Goal: Task Accomplishment & Management: Complete application form

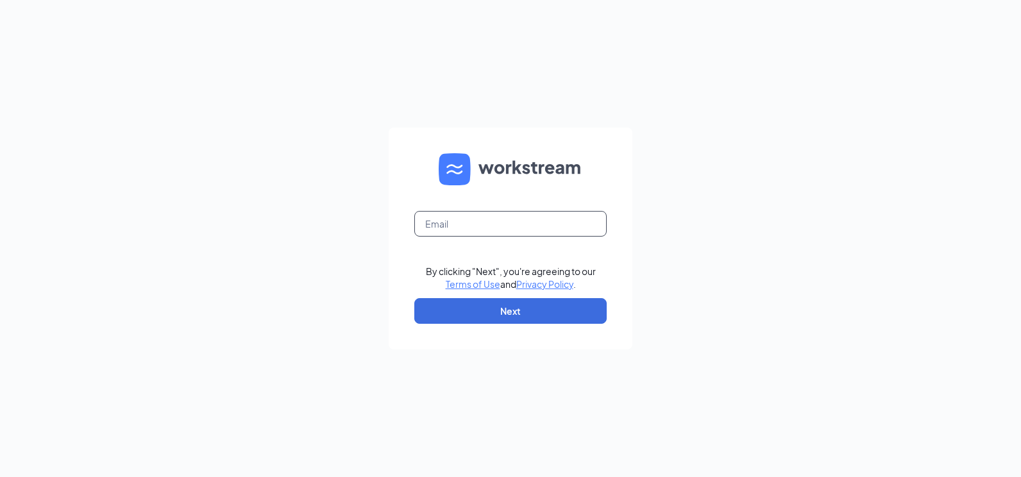
click at [470, 224] on input "text" at bounding box center [510, 224] width 192 height 26
type input "popeyesfamous125@sailormen.com"
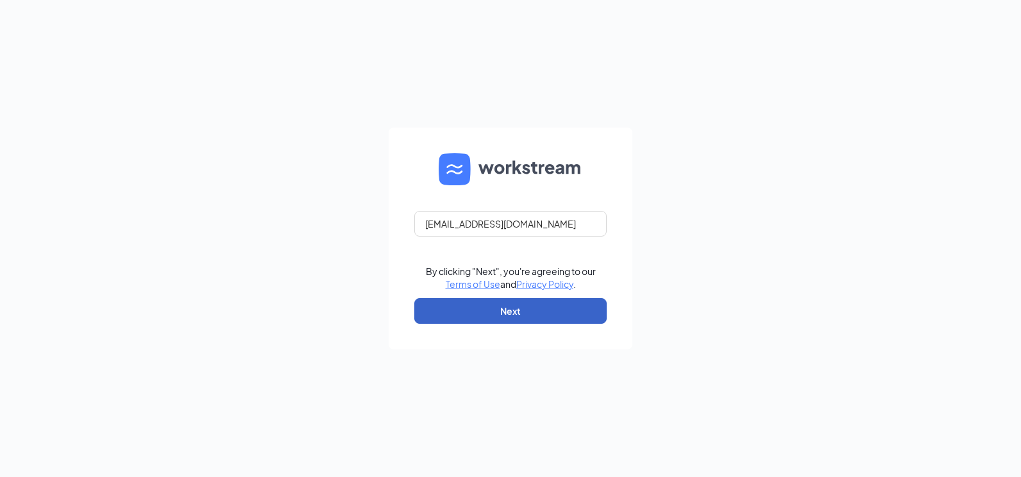
click at [524, 314] on button "Next" at bounding box center [510, 311] width 192 height 26
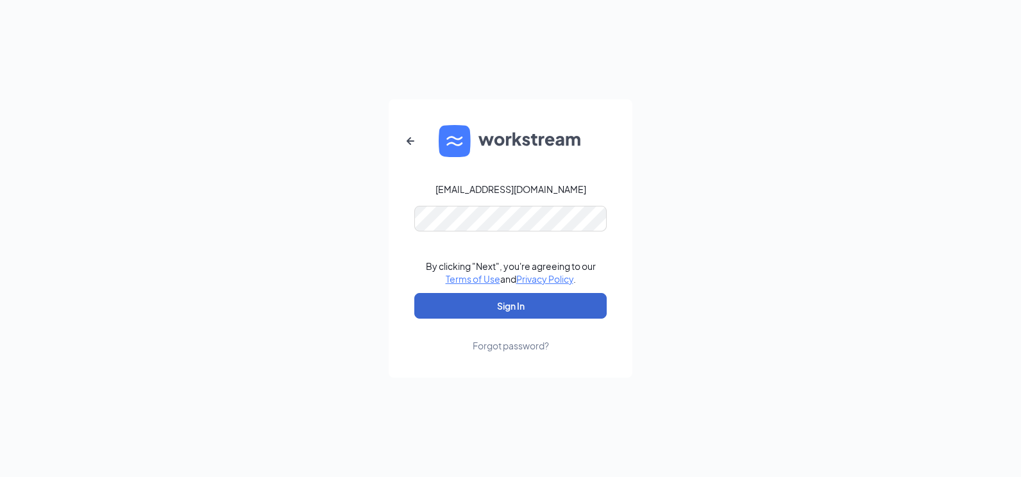
click at [528, 302] on button "Sign In" at bounding box center [510, 306] width 192 height 26
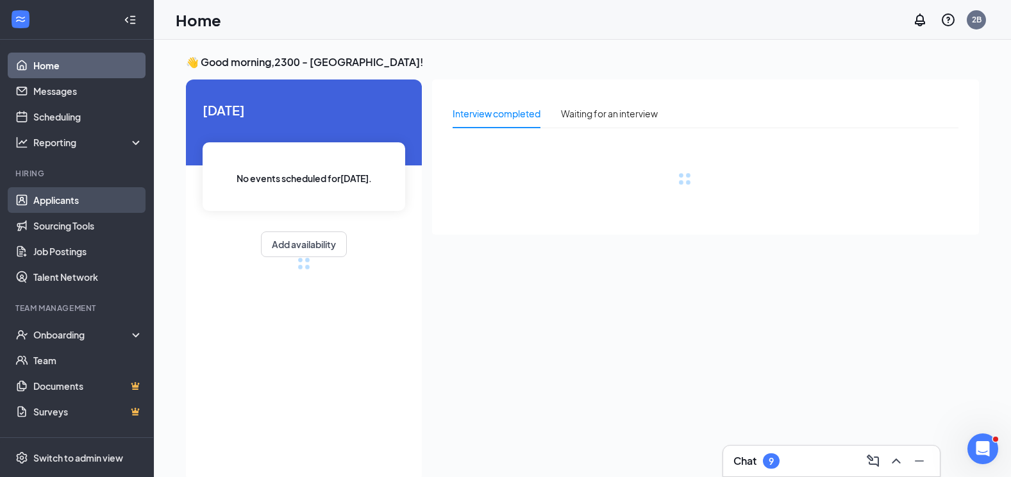
click at [64, 198] on link "Applicants" at bounding box center [88, 200] width 110 height 26
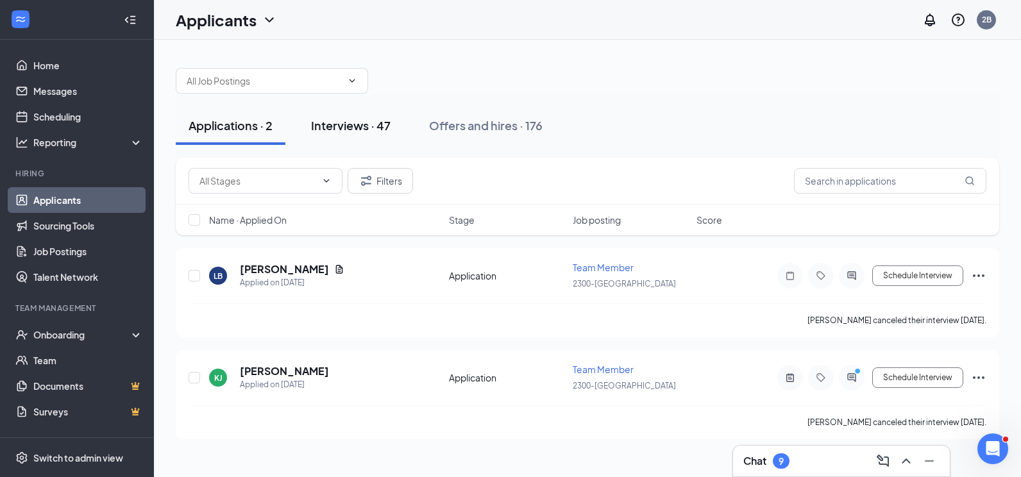
click at [346, 128] on div "Interviews · 47" at bounding box center [350, 125] width 79 height 16
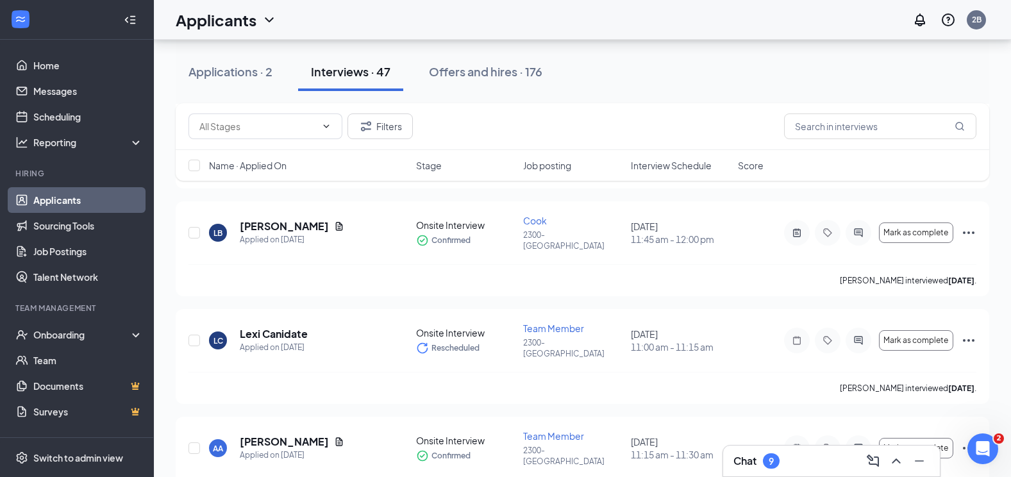
scroll to position [1346, 0]
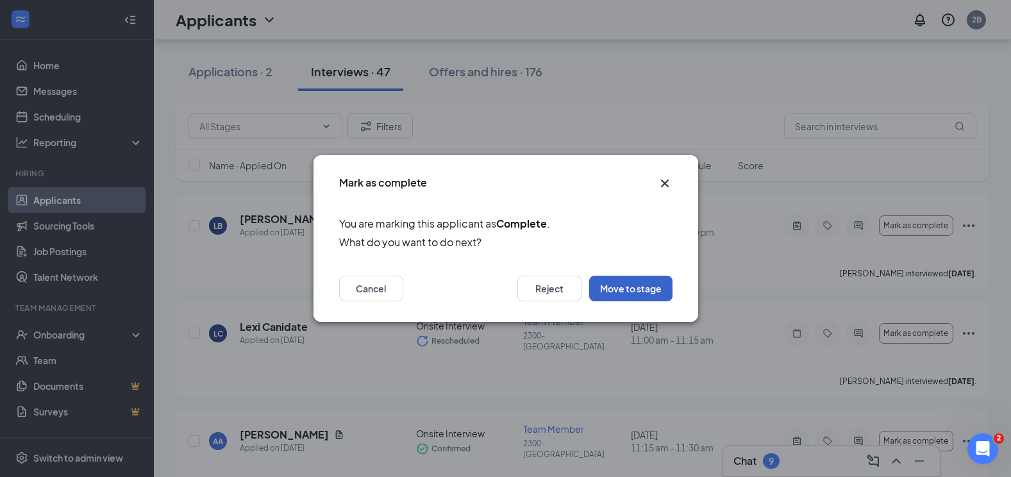
click at [630, 291] on button "Move to stage" at bounding box center [630, 289] width 83 height 26
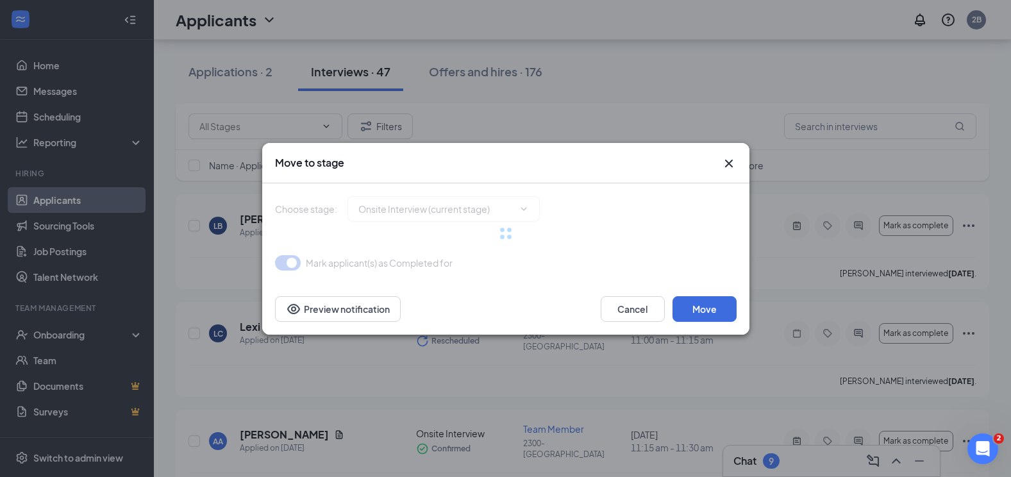
type input "Hiring Complete (final stage)"
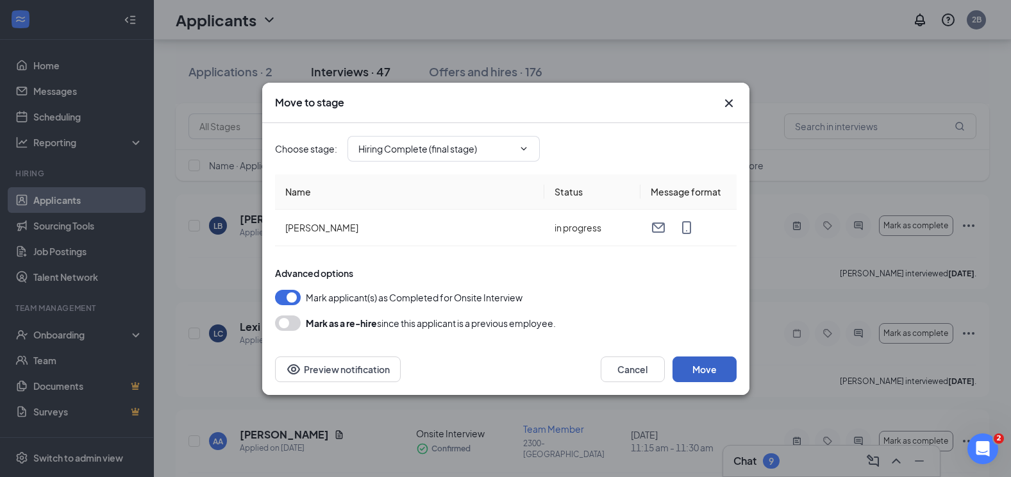
click at [710, 373] on button "Move" at bounding box center [705, 369] width 64 height 26
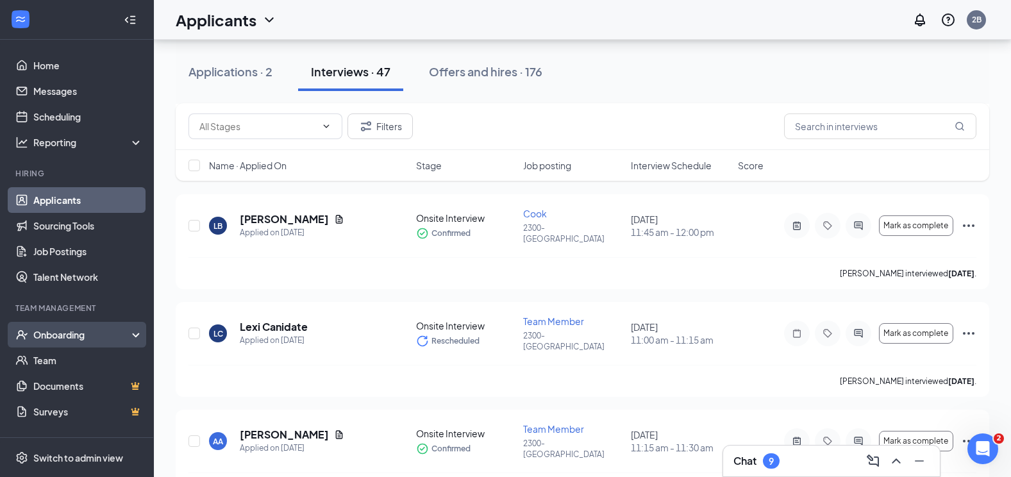
click at [55, 335] on div "Onboarding" at bounding box center [82, 334] width 99 height 13
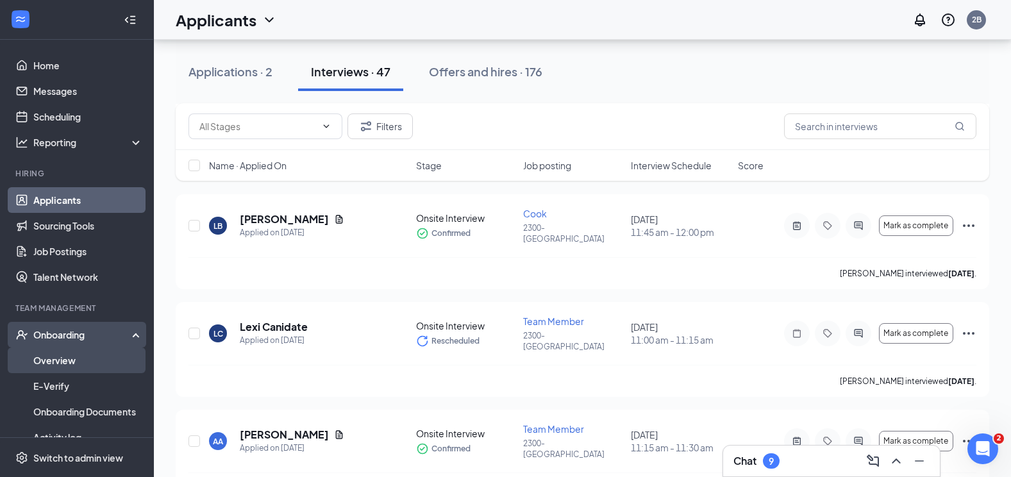
click at [61, 358] on link "Overview" at bounding box center [88, 360] width 110 height 26
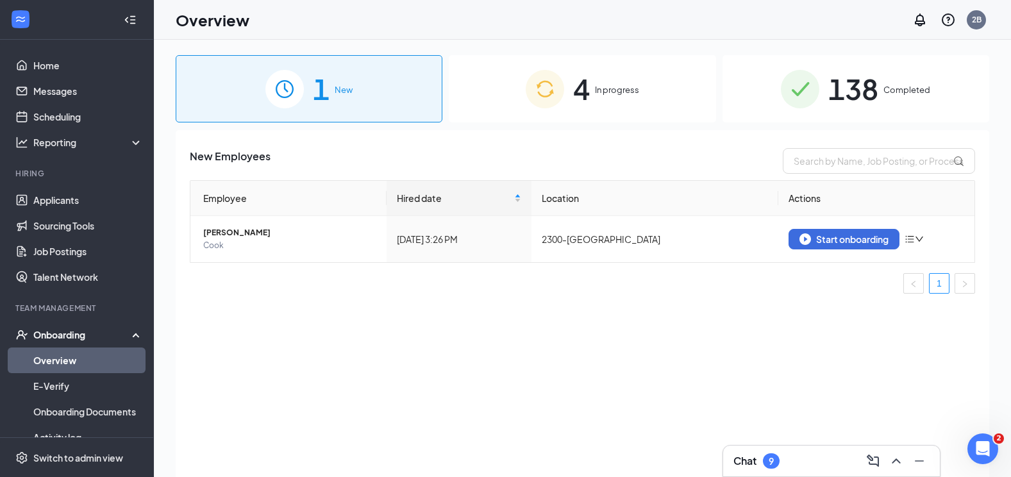
click at [576, 92] on span "4" at bounding box center [581, 89] width 17 height 44
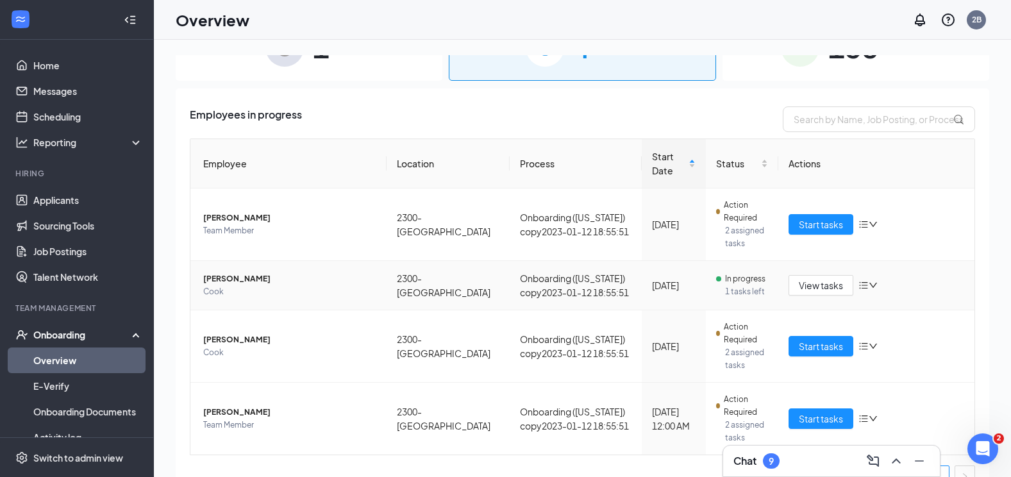
scroll to position [64, 0]
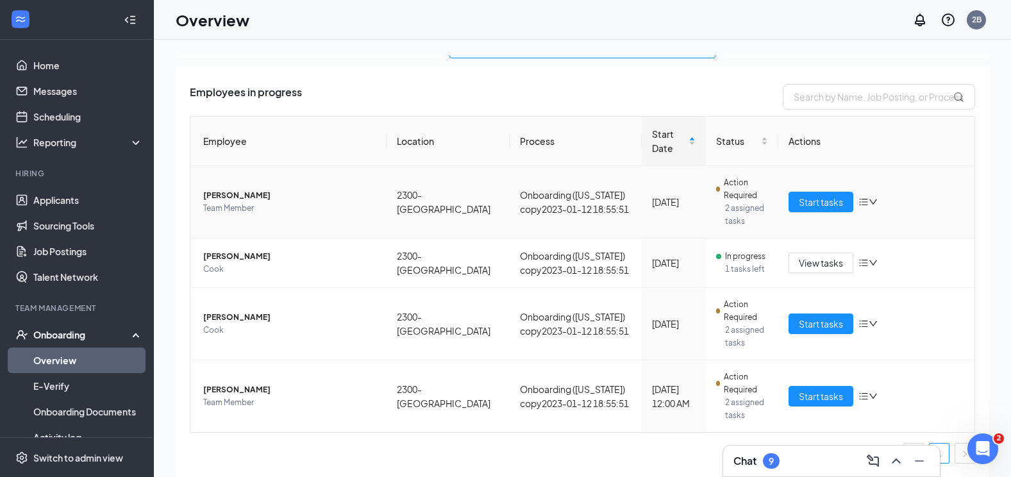
click at [858, 203] on icon "bars" at bounding box center [863, 202] width 10 height 10
click at [759, 178] on span "Action Required" at bounding box center [746, 189] width 44 height 26
click at [814, 202] on span "Start tasks" at bounding box center [821, 202] width 44 height 14
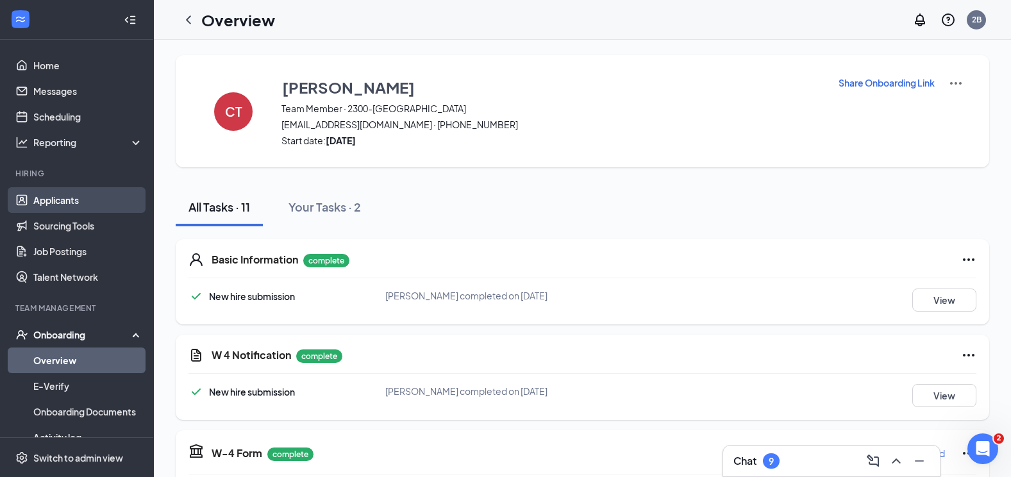
click at [83, 198] on link "Applicants" at bounding box center [88, 200] width 110 height 26
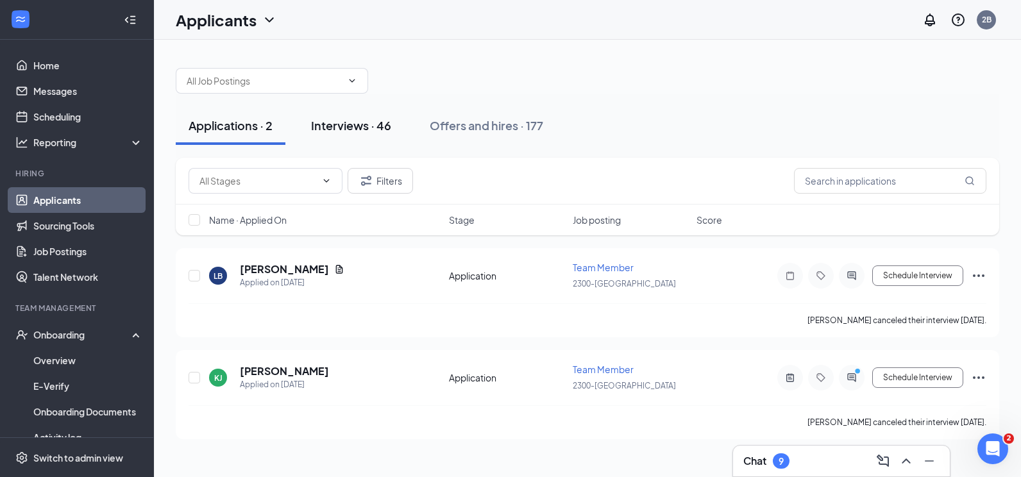
click at [338, 125] on div "Interviews · 46" at bounding box center [351, 125] width 80 height 16
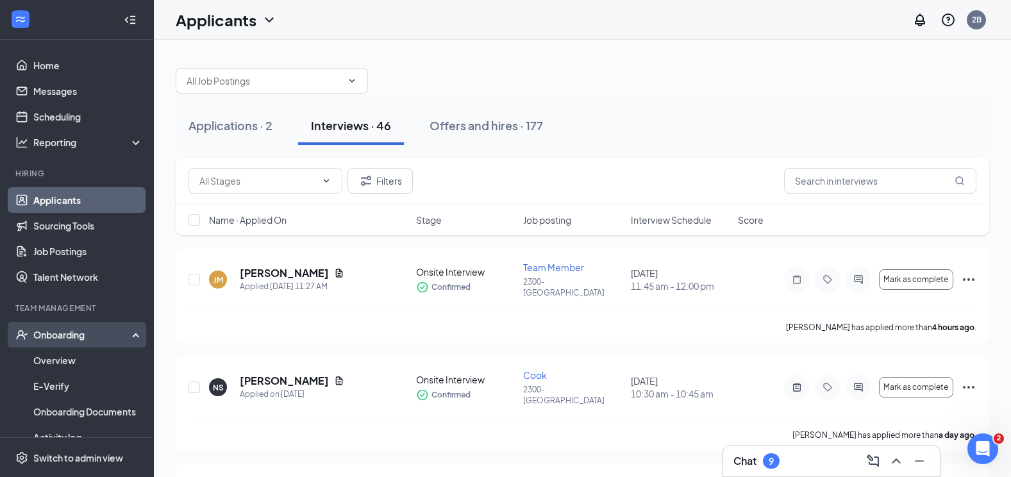
click at [110, 335] on div "Onboarding" at bounding box center [82, 334] width 99 height 13
click at [110, 328] on div "Onboarding" at bounding box center [82, 334] width 99 height 13
click at [111, 360] on link "Overview" at bounding box center [88, 360] width 110 height 26
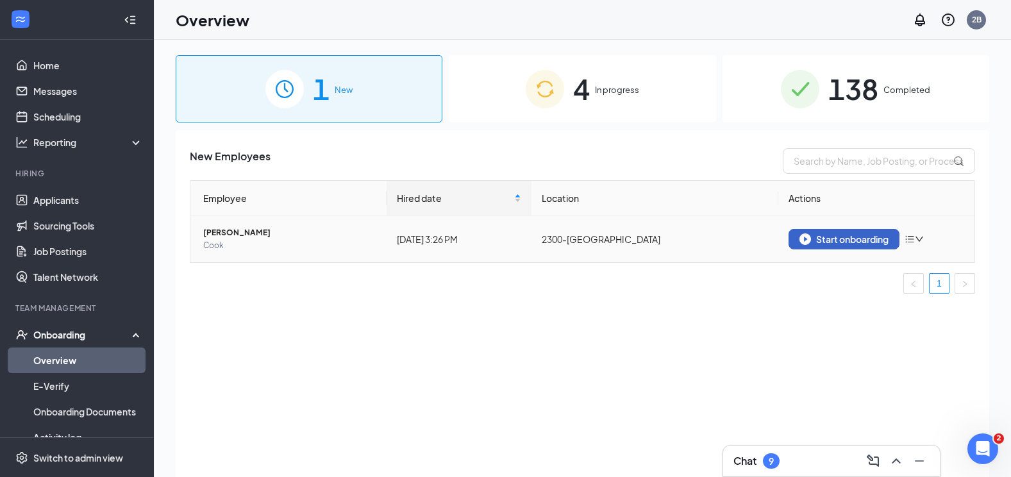
click at [863, 240] on div "Start onboarding" at bounding box center [843, 239] width 89 height 12
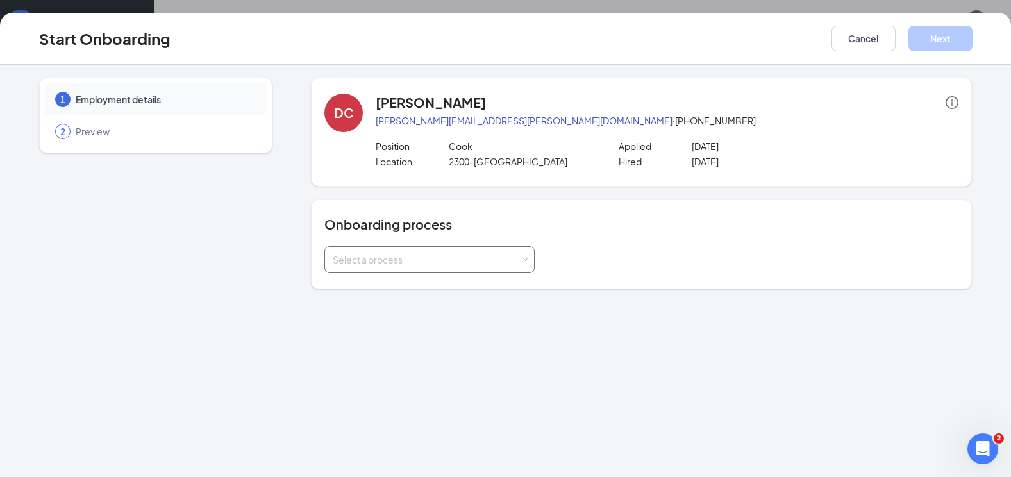
click at [467, 259] on div "Select a process" at bounding box center [427, 259] width 188 height 13
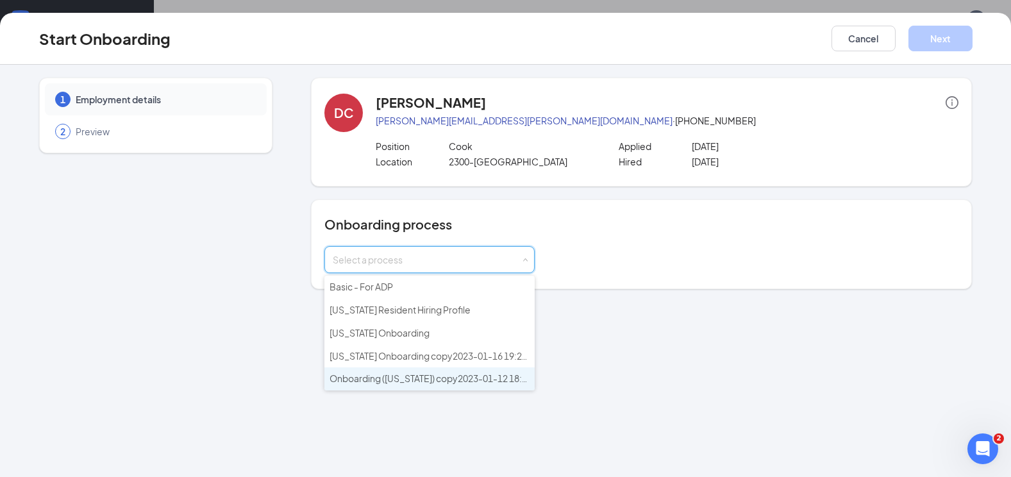
click at [414, 382] on span "Onboarding ([US_STATE]) copy2023-01-12 18:55:51" at bounding box center [437, 378] width 215 height 12
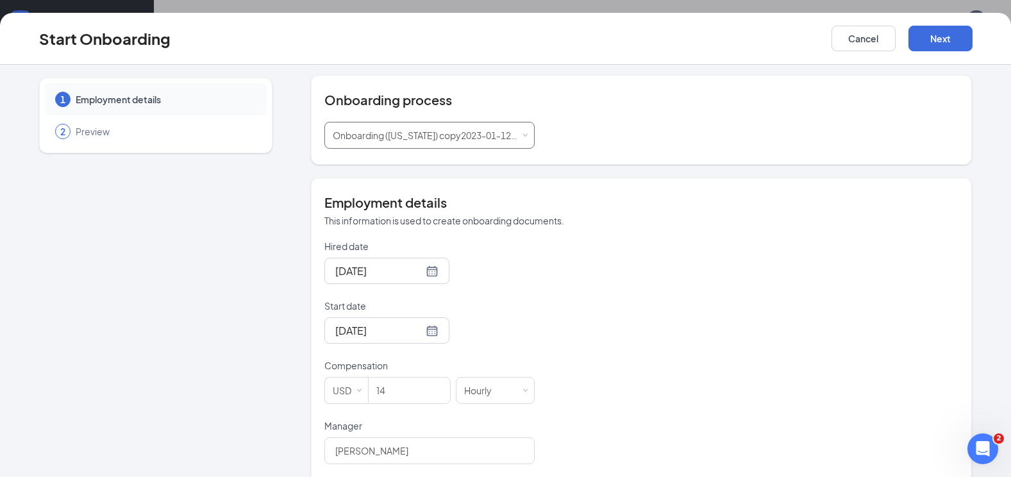
scroll to position [128, 0]
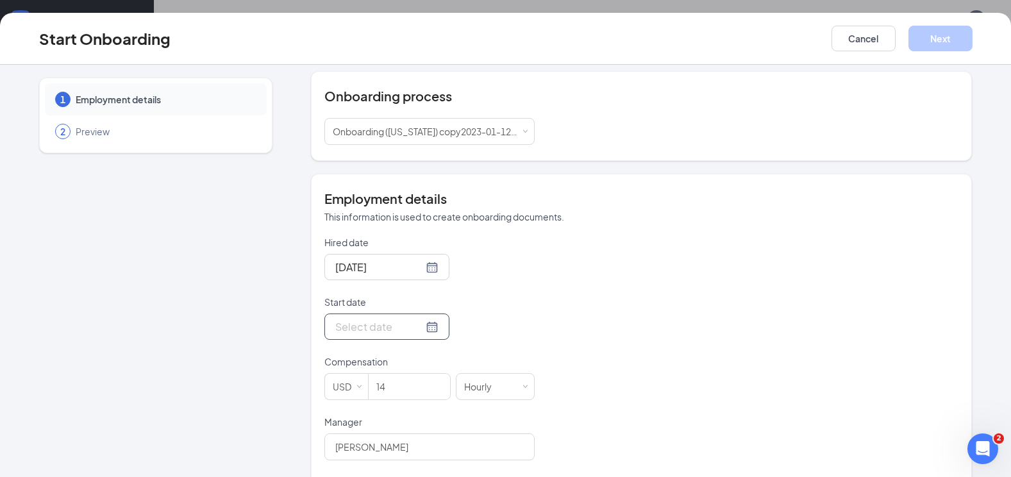
click at [417, 331] on div at bounding box center [386, 327] width 103 height 16
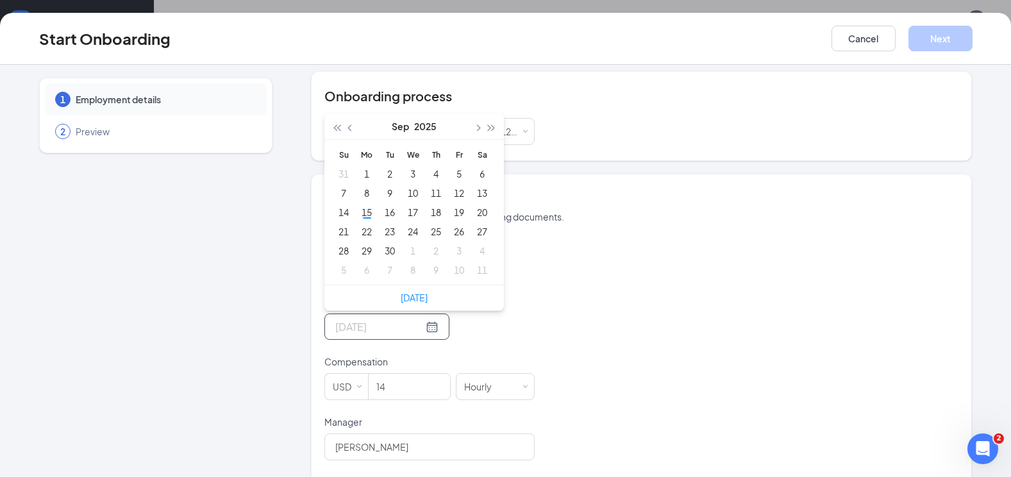
type input "Sep 27, 2025"
type input "Sep 22, 2025"
click at [368, 231] on div "22" at bounding box center [366, 231] width 15 height 15
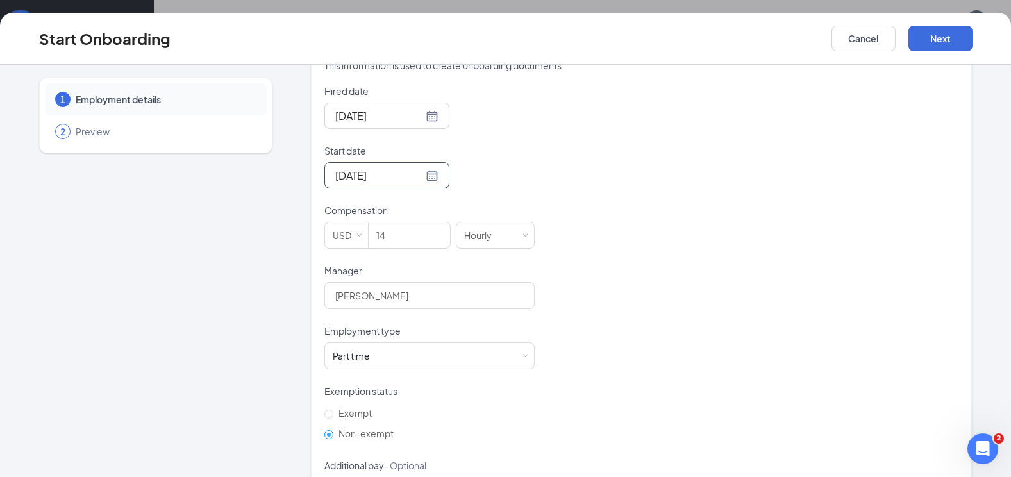
scroll to position [321, 0]
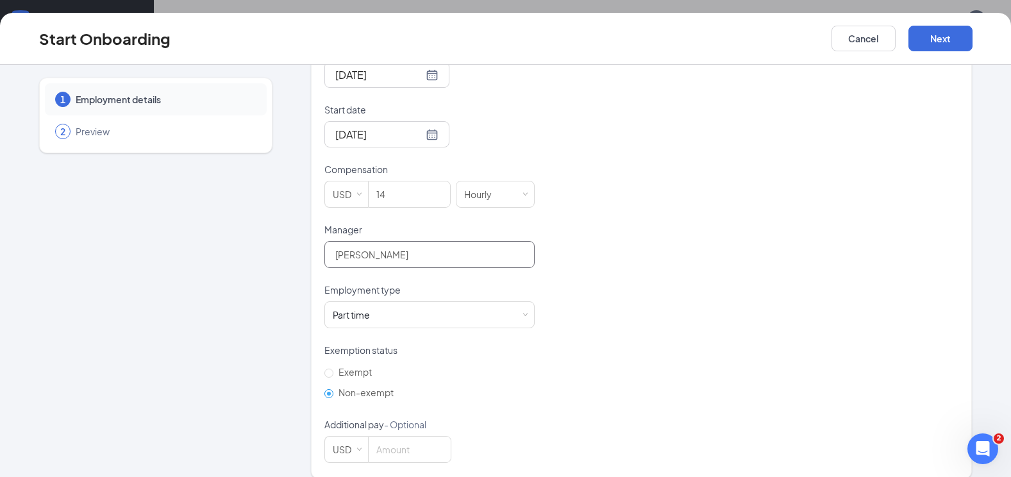
click at [437, 259] on input "Michardo Reid" at bounding box center [429, 254] width 210 height 27
type input "M"
type input "ursula fuller"
click at [473, 314] on div "Part time Works less than 30 hours per week and is reasonably expected to work" at bounding box center [430, 315] width 194 height 26
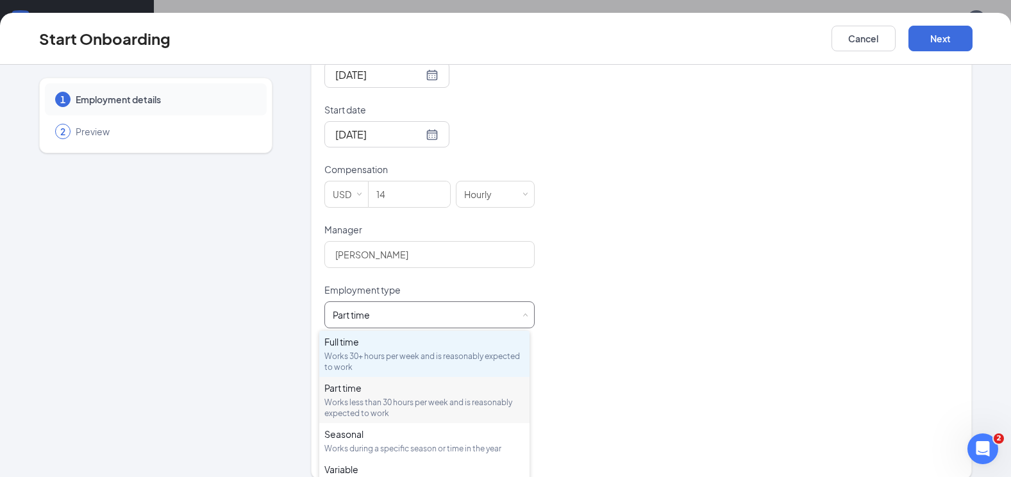
click at [475, 349] on div "Full time Works 30+ hours per week and is reasonably expected to work" at bounding box center [424, 353] width 200 height 37
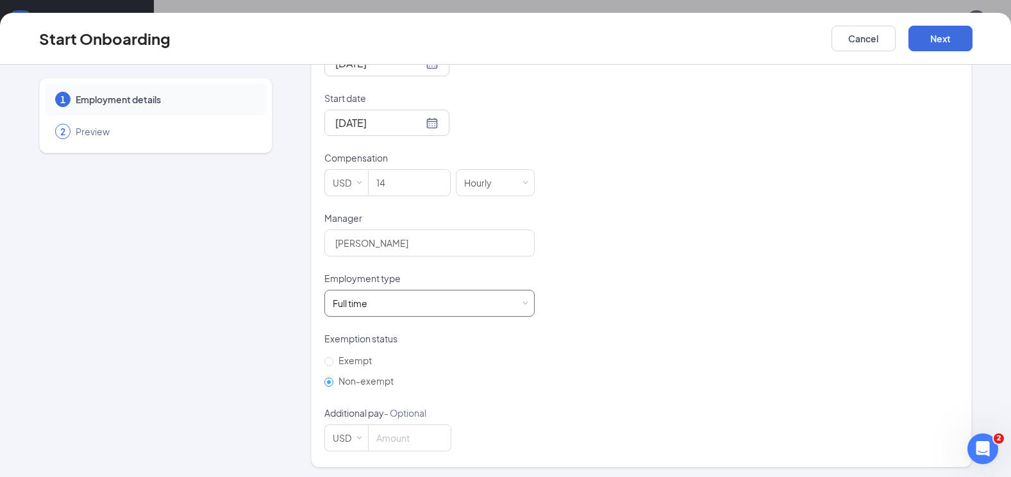
scroll to position [335, 0]
click at [408, 177] on input "14" at bounding box center [409, 180] width 81 height 26
type input "1"
type input "15.5"
click at [938, 36] on button "Next" at bounding box center [940, 39] width 64 height 26
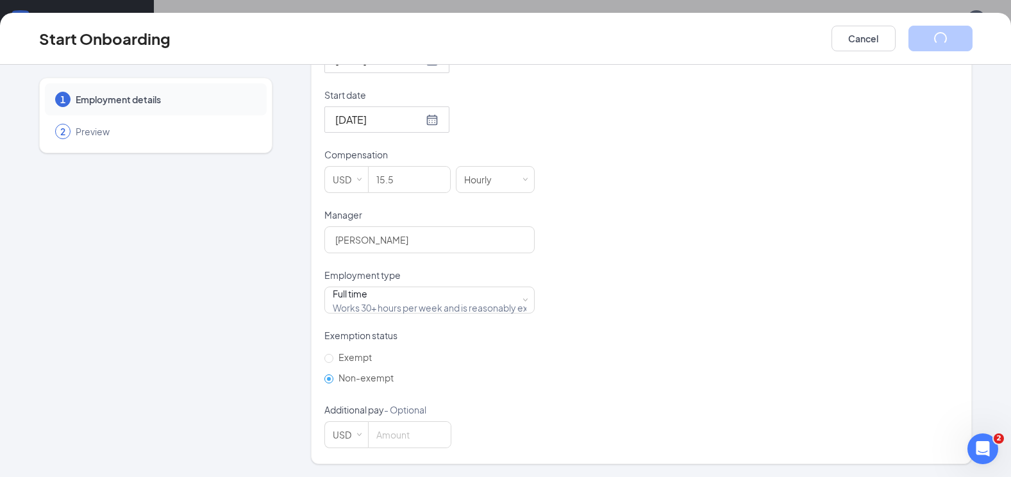
scroll to position [0, 0]
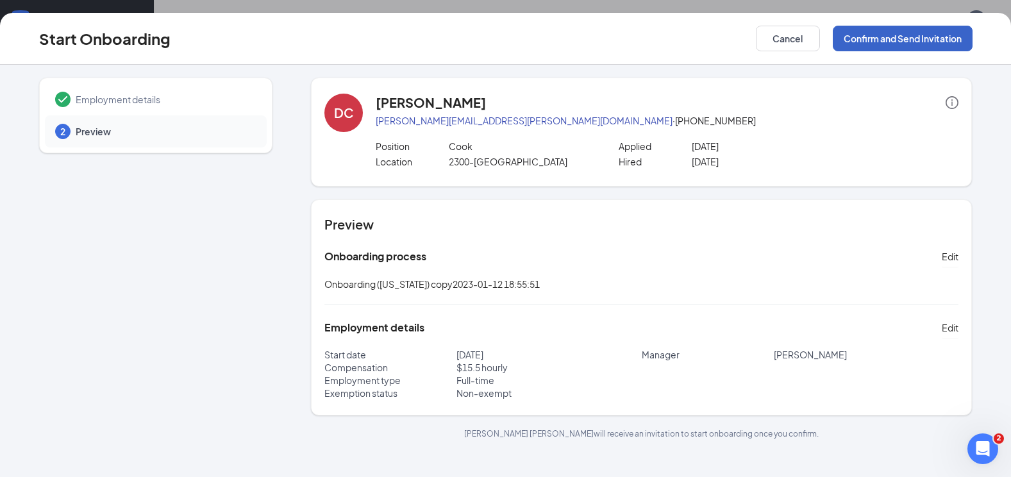
click at [898, 37] on button "Confirm and Send Invitation" at bounding box center [903, 39] width 140 height 26
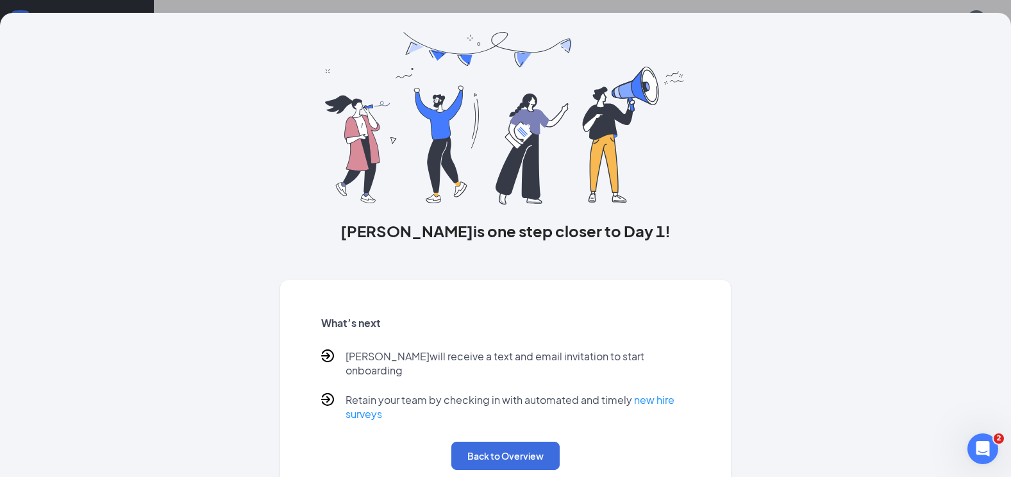
scroll to position [49, 0]
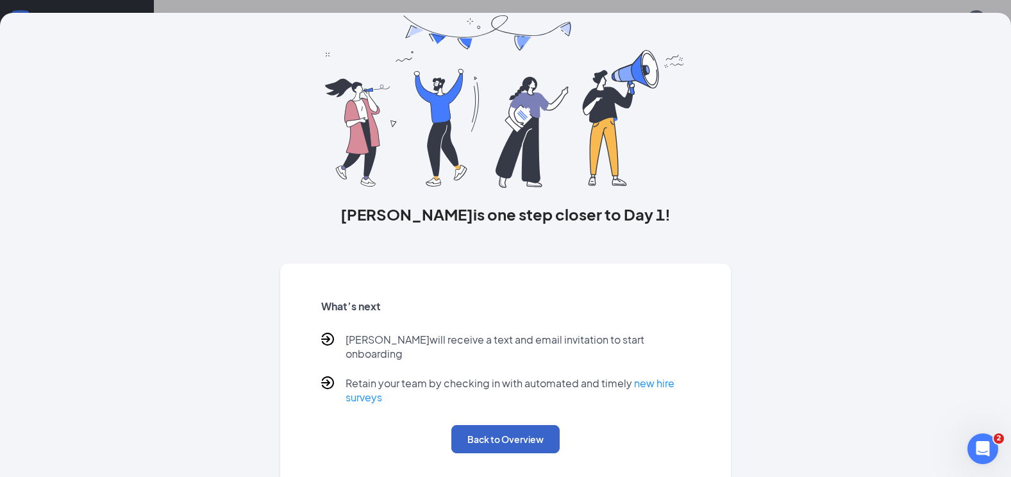
click at [490, 430] on button "Back to Overview" at bounding box center [505, 439] width 108 height 28
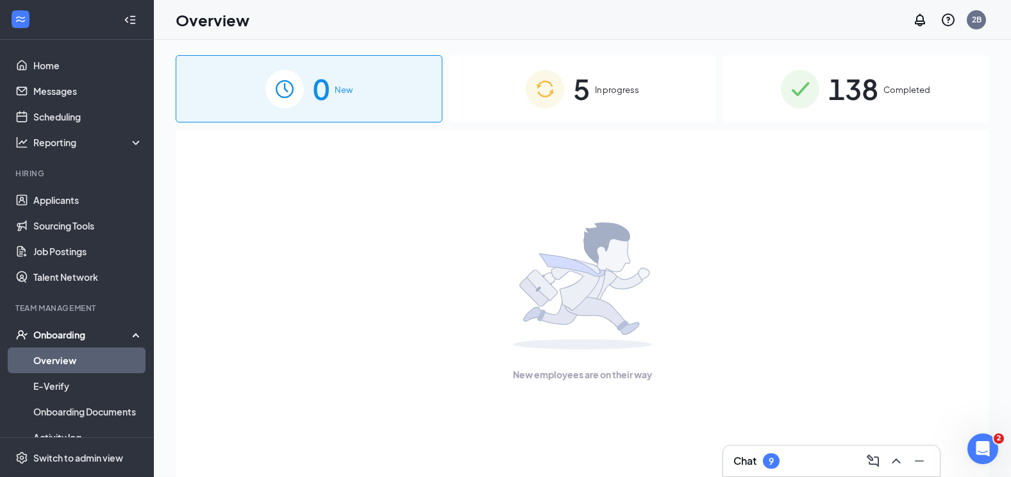
scroll to position [0, 0]
click at [594, 97] on div "5 In progress" at bounding box center [582, 88] width 267 height 67
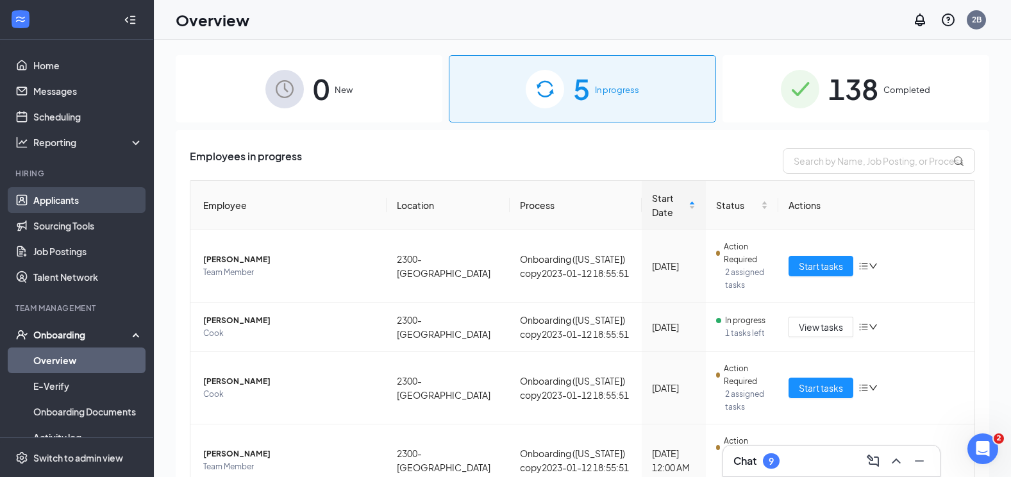
click at [71, 203] on link "Applicants" at bounding box center [88, 200] width 110 height 26
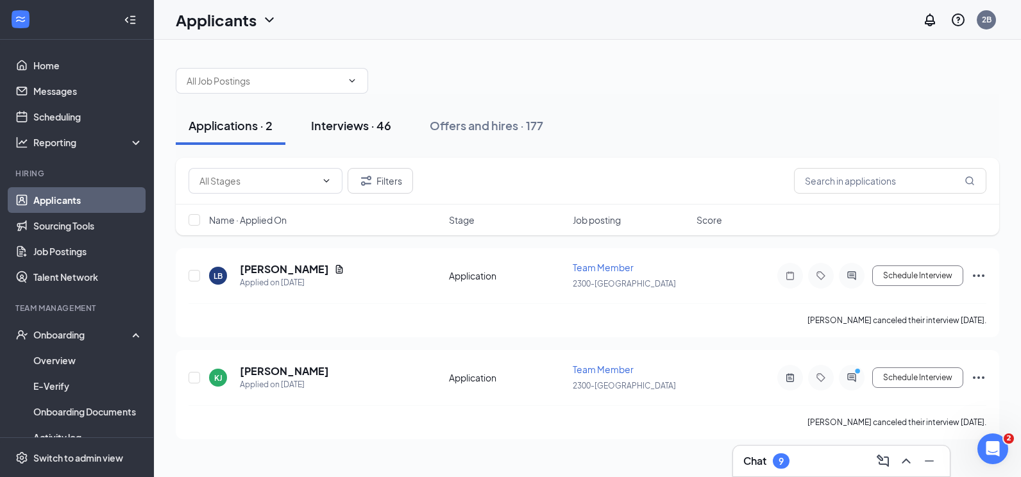
click at [361, 123] on div "Interviews · 46" at bounding box center [351, 125] width 80 height 16
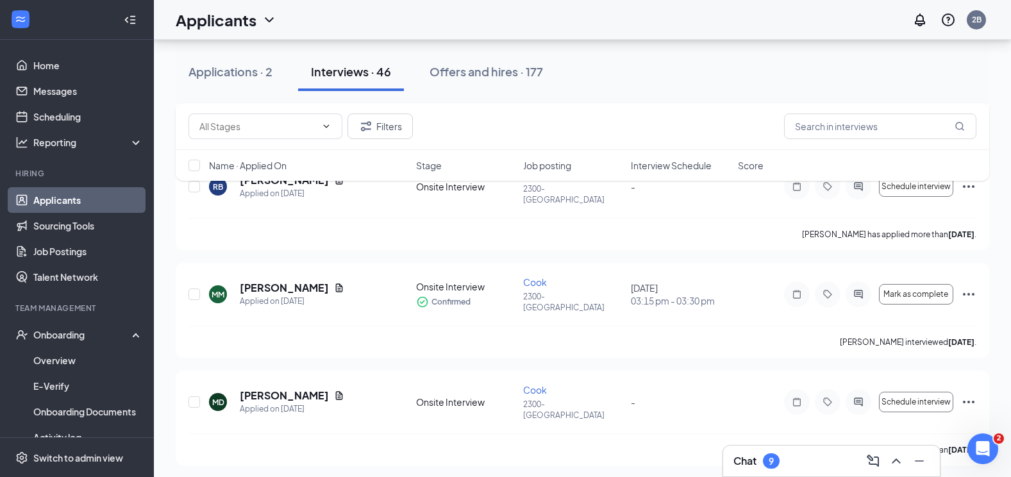
scroll to position [2821, 0]
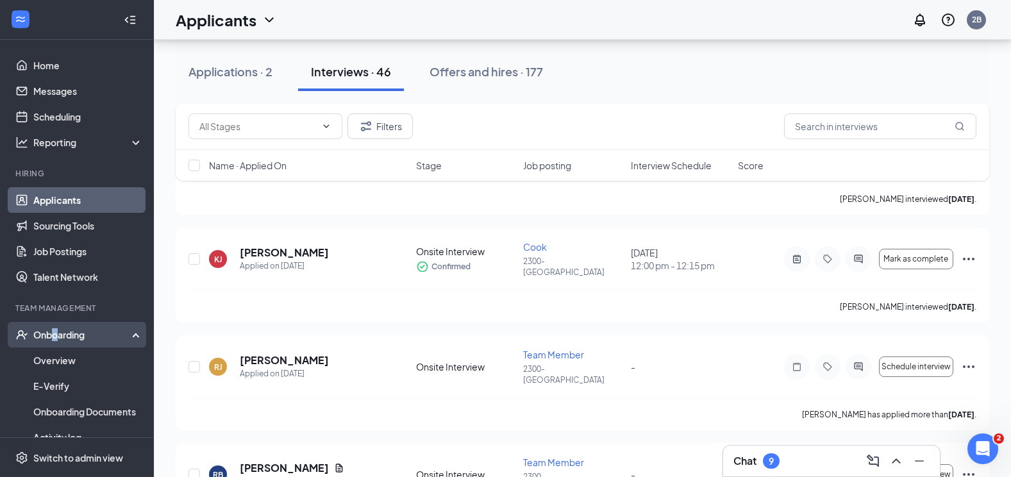
click at [56, 331] on div "Onboarding" at bounding box center [82, 334] width 99 height 13
drag, startPoint x: 56, startPoint y: 331, endPoint x: 72, endPoint y: 333, distance: 16.7
click at [72, 333] on div "Onboarding" at bounding box center [82, 334] width 99 height 13
drag, startPoint x: 71, startPoint y: 360, endPoint x: 172, endPoint y: 349, distance: 101.9
click at [71, 360] on link "Overview" at bounding box center [88, 360] width 110 height 26
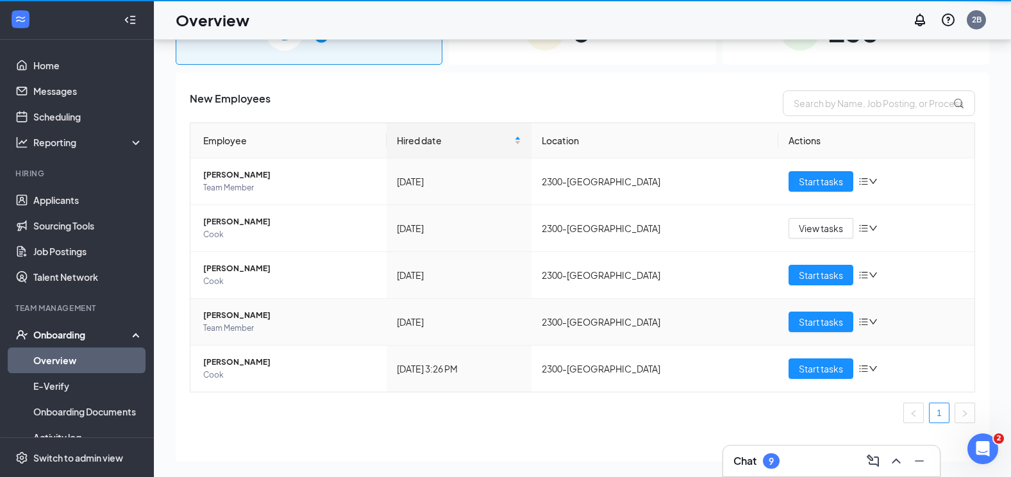
scroll to position [58, 0]
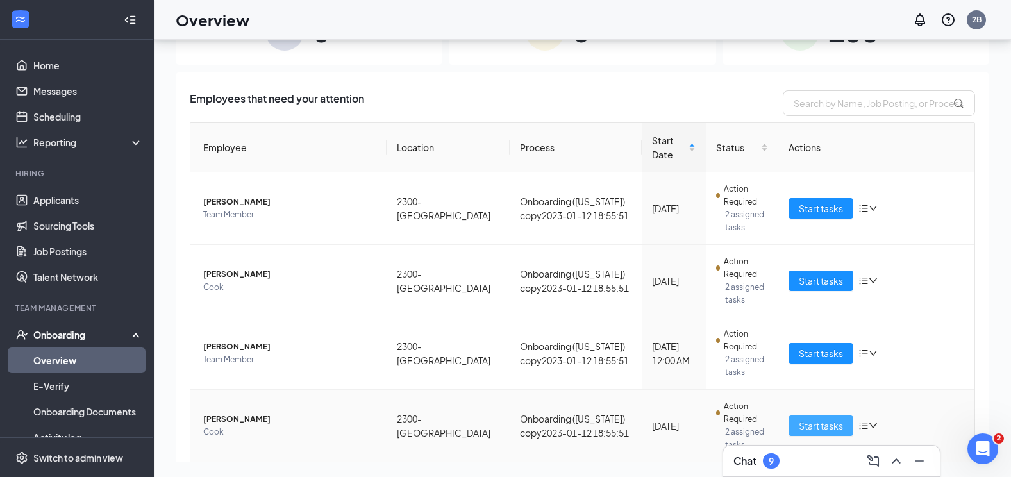
click at [808, 422] on span "Start tasks" at bounding box center [821, 426] width 44 height 14
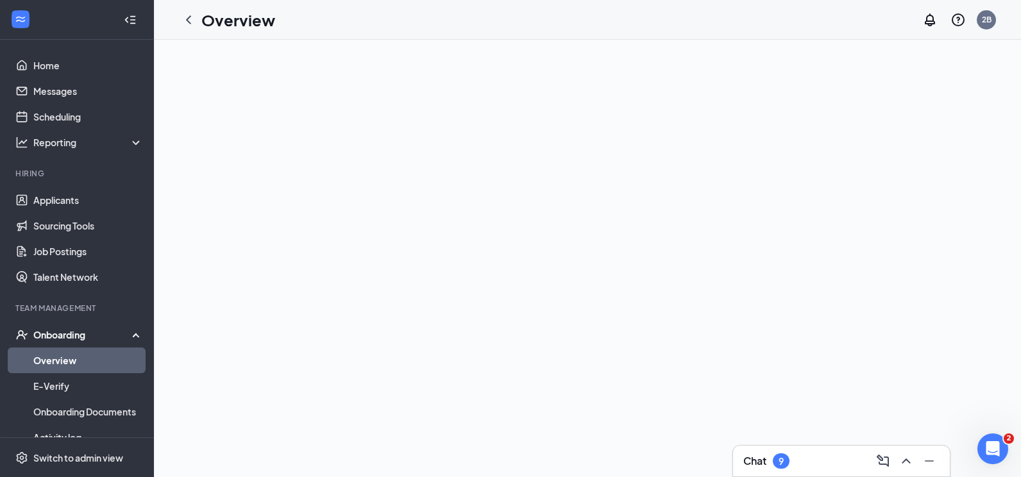
click at [74, 335] on div "Onboarding" at bounding box center [82, 334] width 99 height 13
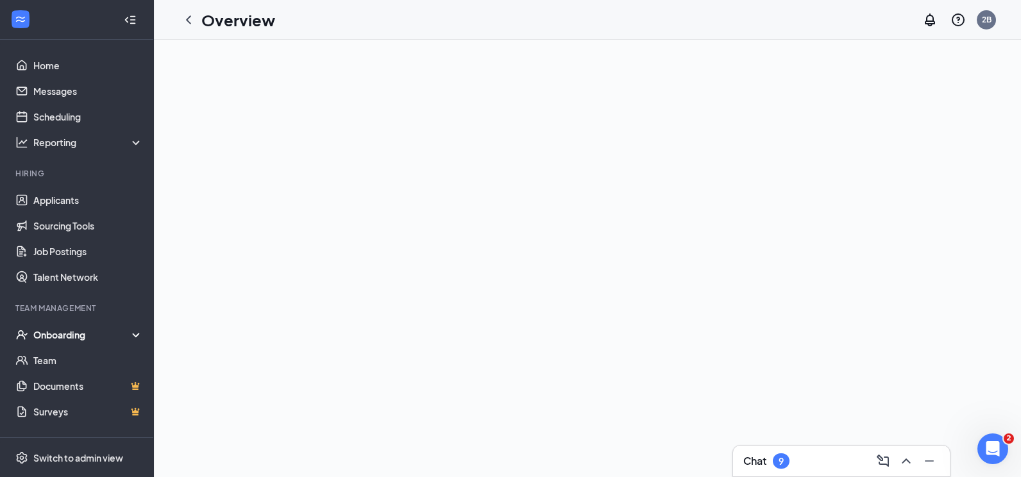
click at [75, 333] on div "Onboarding" at bounding box center [82, 334] width 99 height 13
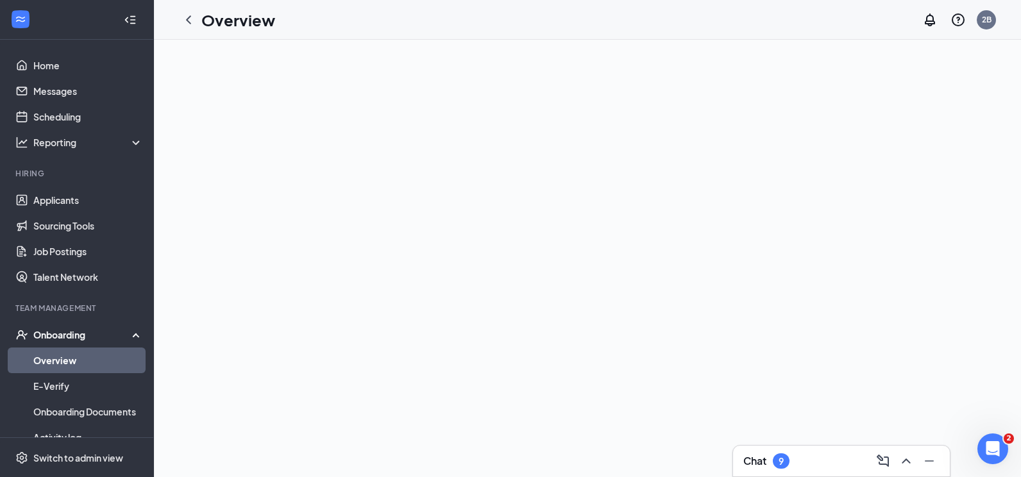
click at [63, 358] on link "Overview" at bounding box center [88, 360] width 110 height 26
click at [57, 199] on link "Applicants" at bounding box center [88, 200] width 110 height 26
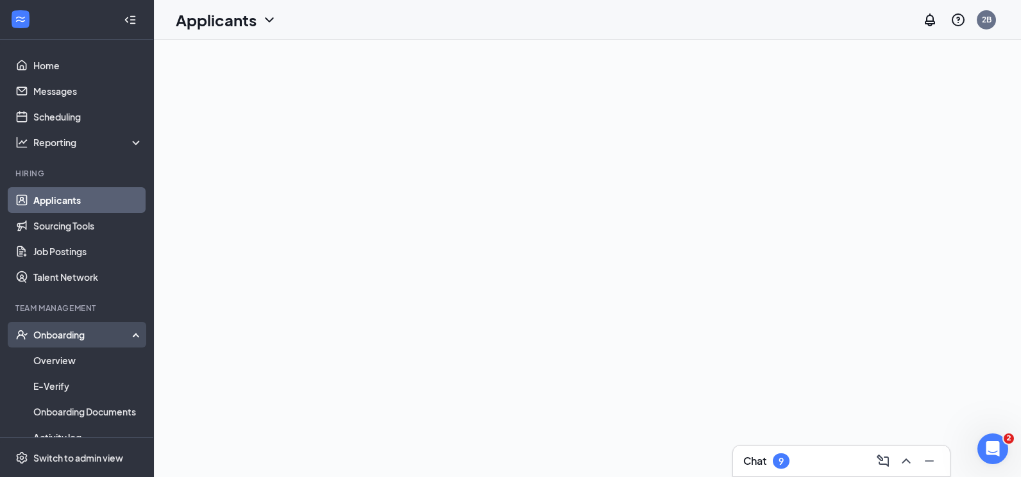
click at [79, 336] on div "Onboarding" at bounding box center [82, 334] width 99 height 13
click at [78, 340] on div "Onboarding" at bounding box center [82, 334] width 99 height 13
click at [69, 361] on link "Overview" at bounding box center [88, 360] width 110 height 26
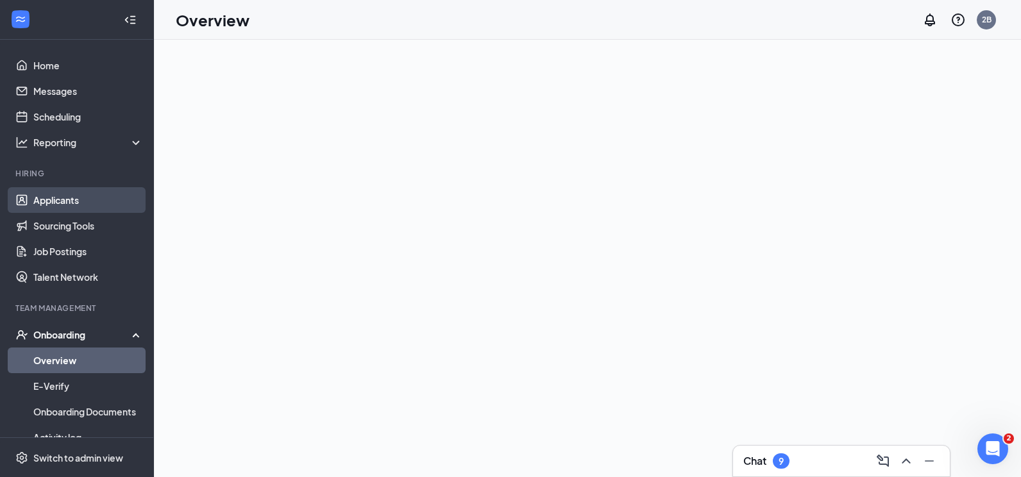
click at [78, 201] on link "Applicants" at bounding box center [88, 200] width 110 height 26
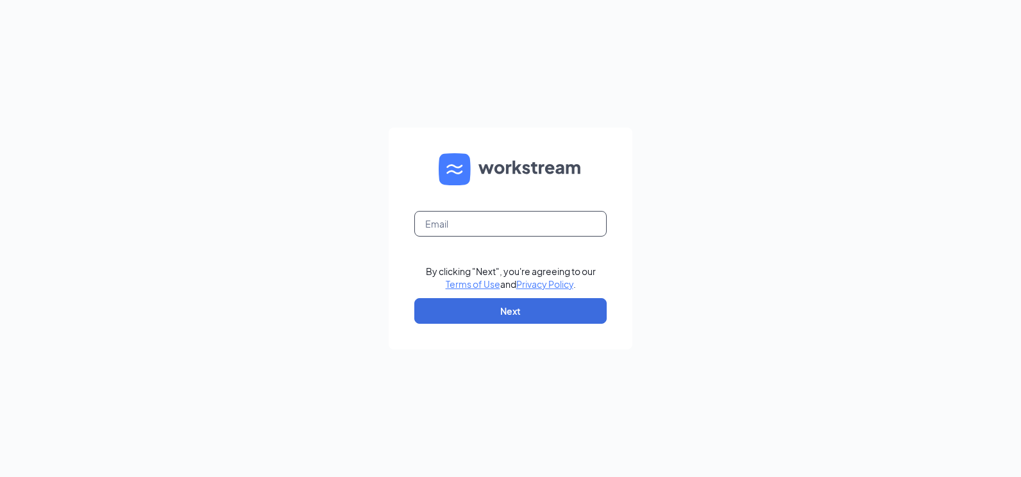
click at [472, 222] on input "text" at bounding box center [510, 224] width 192 height 26
type input "popeyesfamous125@sailormen.com"
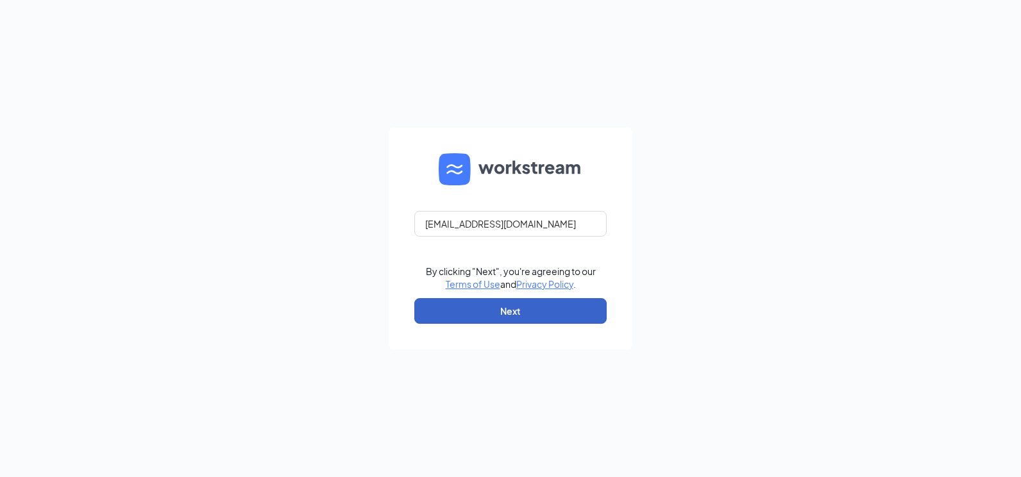
click at [528, 314] on button "Next" at bounding box center [510, 311] width 192 height 26
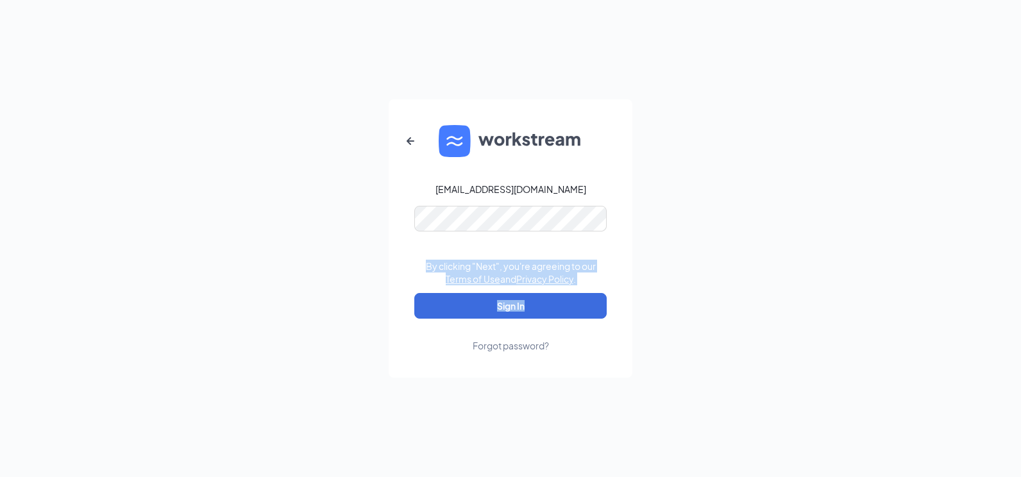
click at [702, 262] on div "popeyesfamous125@sailormen.com By clicking "Next", you're agreeing to our Terms…" at bounding box center [510, 238] width 1021 height 477
click at [524, 312] on button "Sign In" at bounding box center [510, 306] width 192 height 26
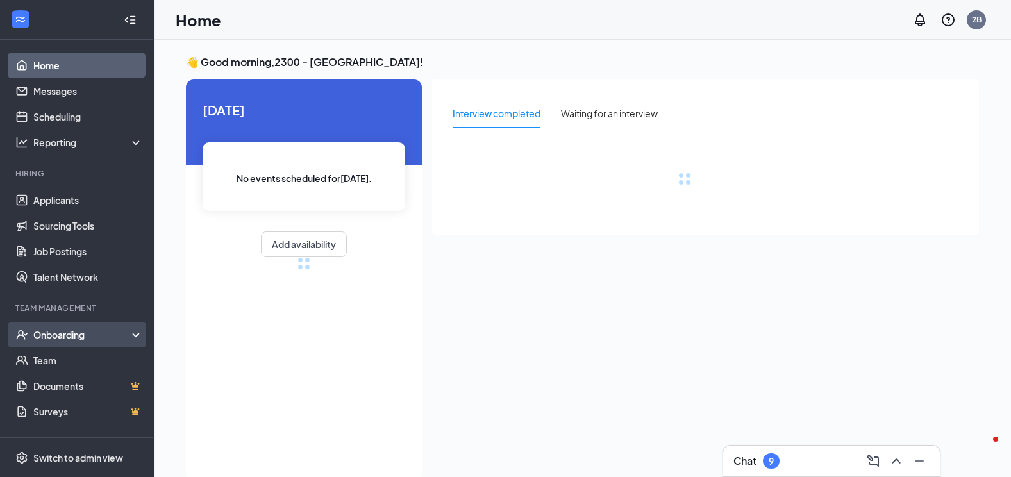
click at [50, 332] on div "Onboarding" at bounding box center [82, 334] width 99 height 13
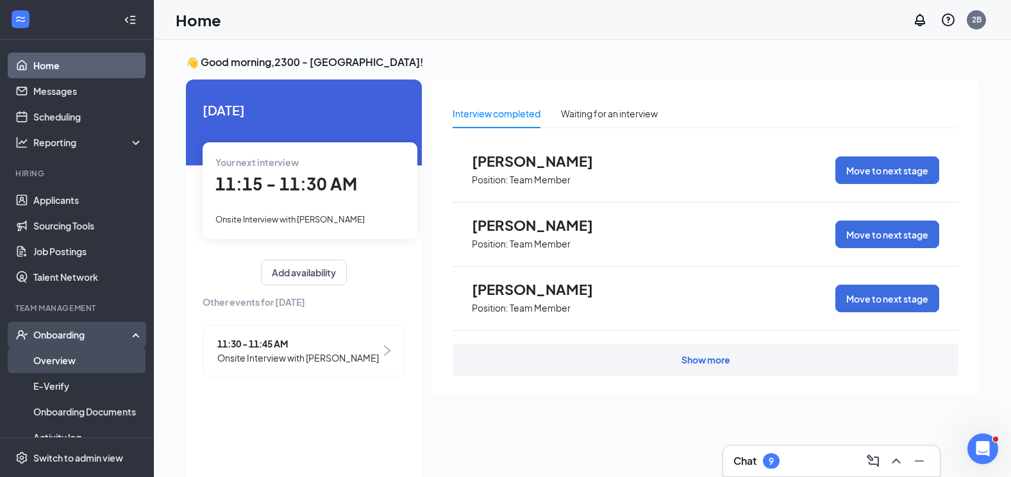
click at [56, 360] on link "Overview" at bounding box center [88, 360] width 110 height 26
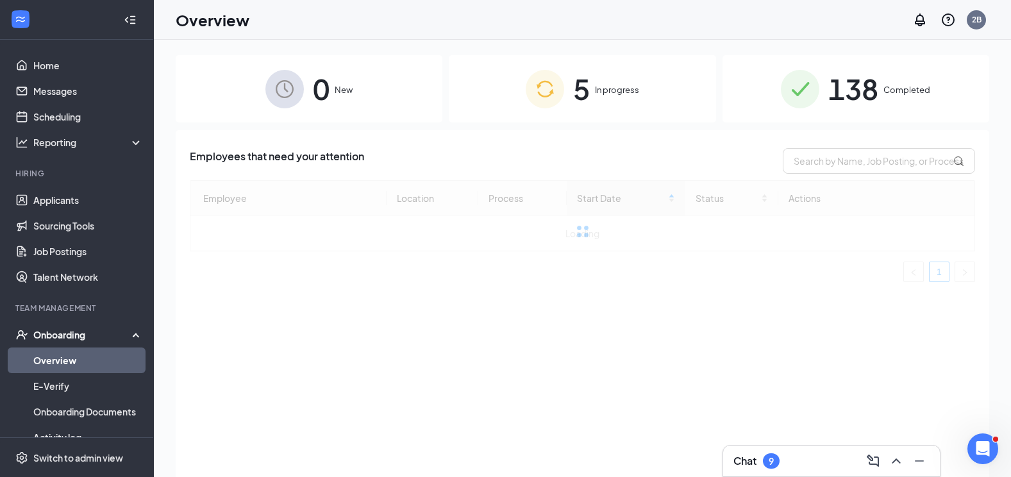
click at [591, 87] on div "5 In progress" at bounding box center [582, 88] width 267 height 67
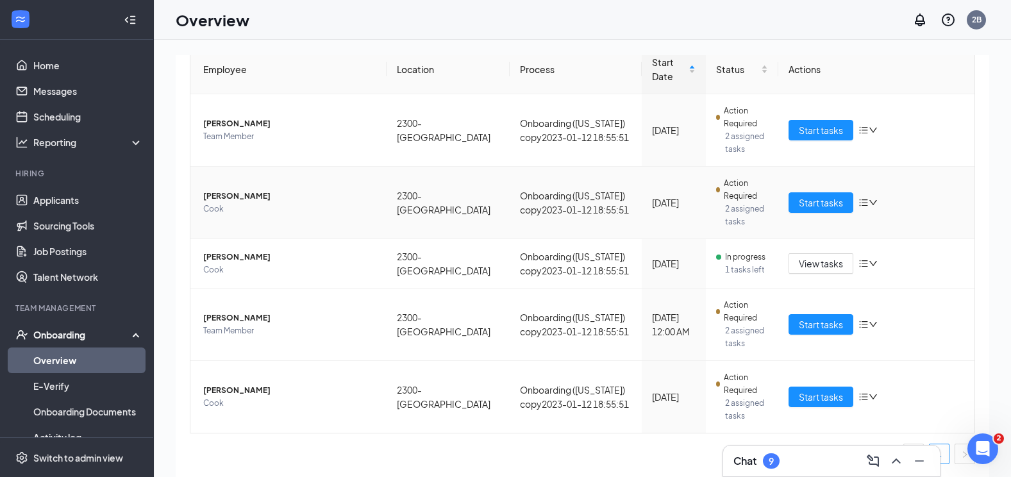
scroll to position [137, 0]
click at [818, 399] on span "Start tasks" at bounding box center [821, 396] width 44 height 14
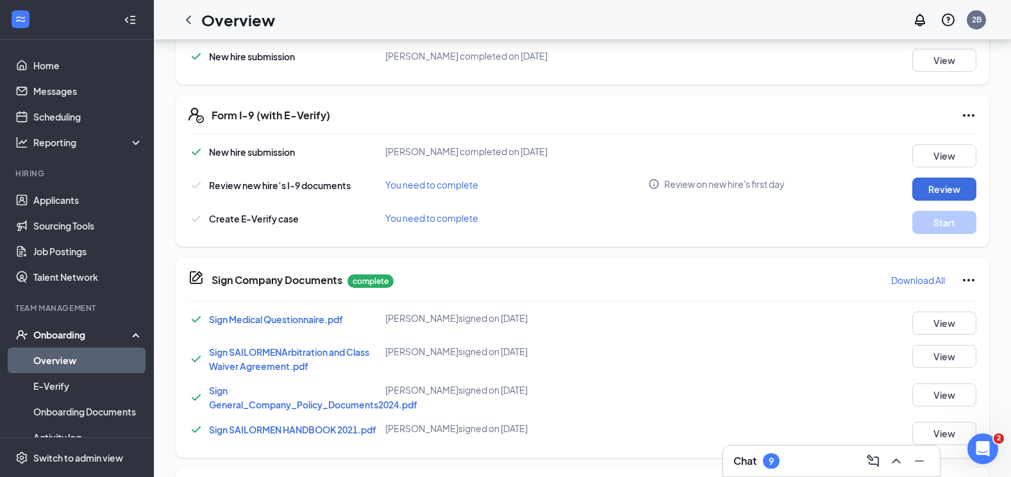
scroll to position [271, 0]
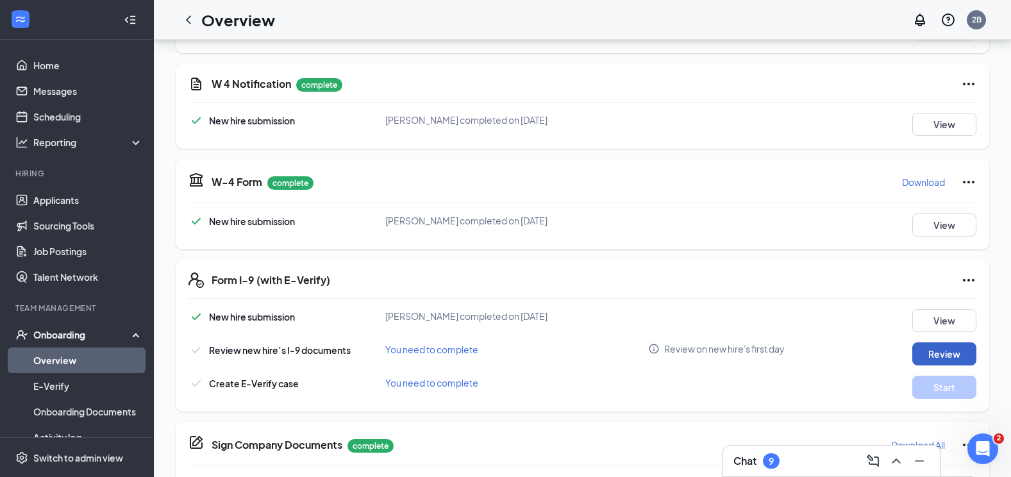
click at [934, 356] on button "Review" at bounding box center [944, 353] width 64 height 23
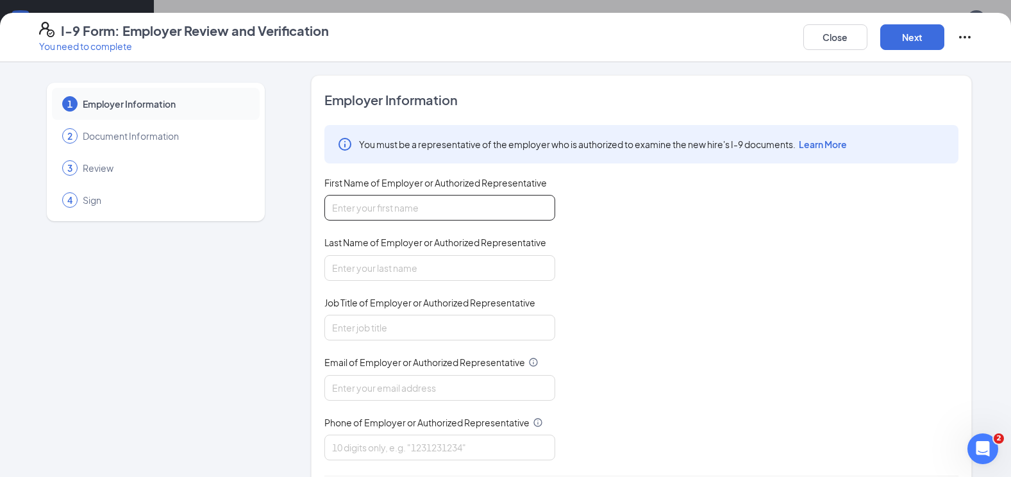
click at [395, 213] on input "First Name of Employer or Authorized Representative" at bounding box center [439, 208] width 231 height 26
type input "ursula"
click at [358, 269] on input "Last Name of Employer or Authorized Representative" at bounding box center [439, 268] width 231 height 26
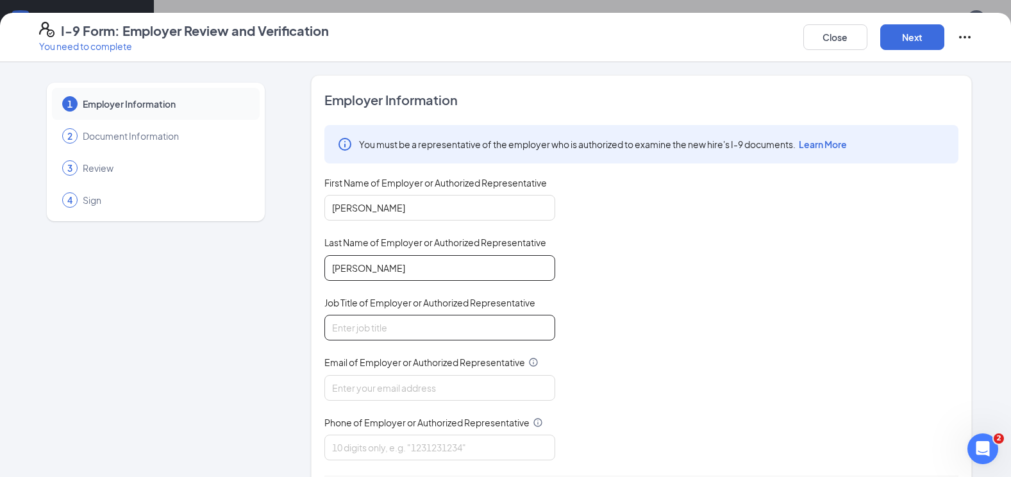
type input "fuller"
click at [349, 330] on input "Job Title of Employer or Authorized Representative" at bounding box center [439, 328] width 231 height 26
type input "g"
type input "manager"
click at [350, 390] on input "Email of Employer or Authorized Representative" at bounding box center [439, 388] width 231 height 26
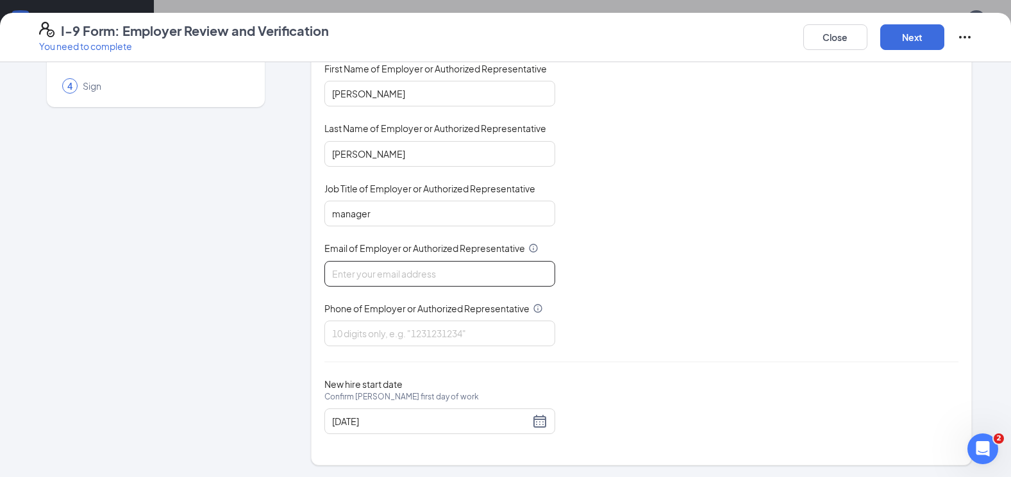
scroll to position [115, 0]
type input "popeyesfamous125@sailormen.com"
click at [363, 336] on input "Phone of Employer or Authorized Representative" at bounding box center [439, 332] width 231 height 26
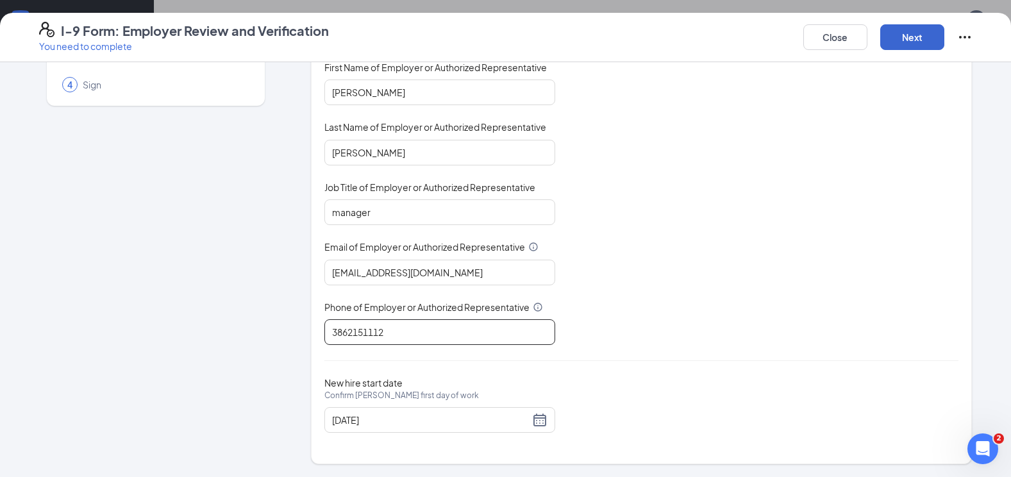
type input "3862151112"
click at [889, 35] on button "Next" at bounding box center [912, 37] width 64 height 26
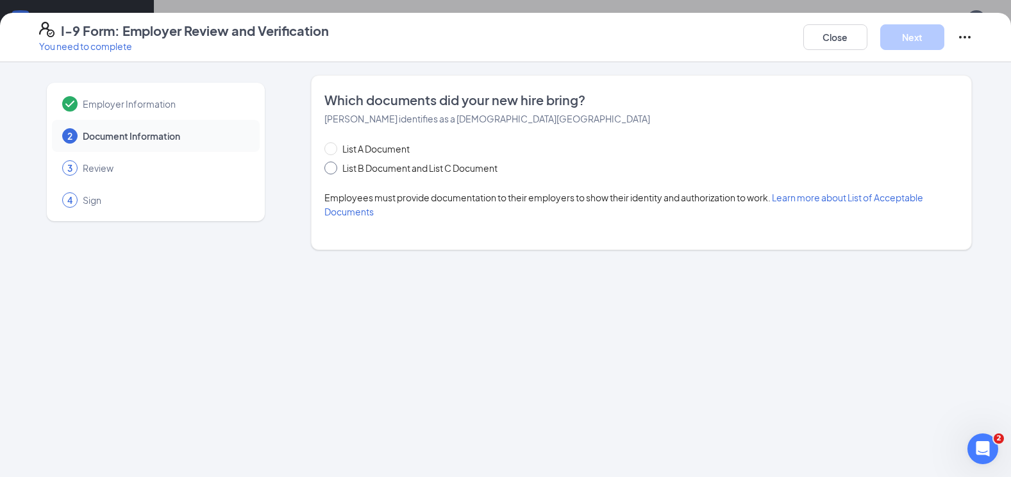
click at [329, 172] on span at bounding box center [330, 168] width 13 height 13
click at [329, 171] on input "List B Document and List C Document" at bounding box center [328, 166] width 9 height 9
radio input "true"
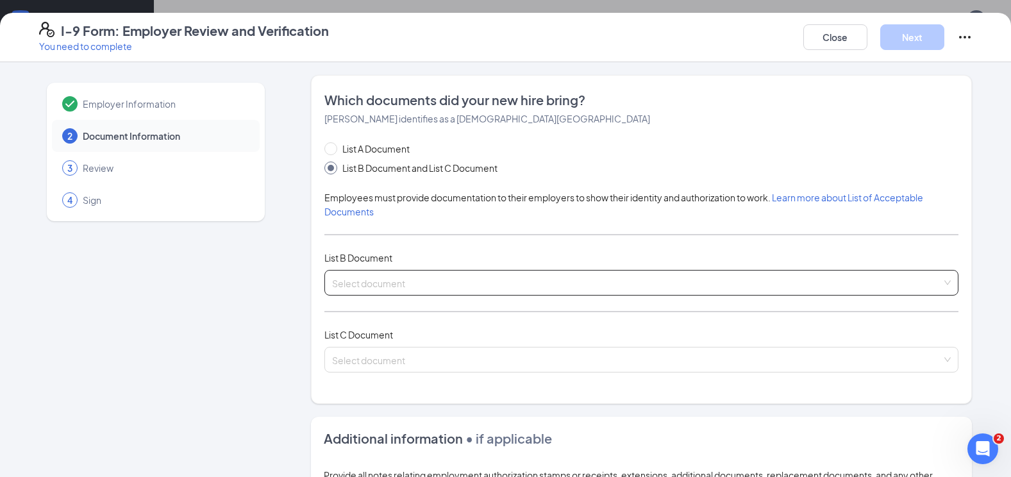
click at [360, 283] on div "Select document" at bounding box center [641, 283] width 634 height 26
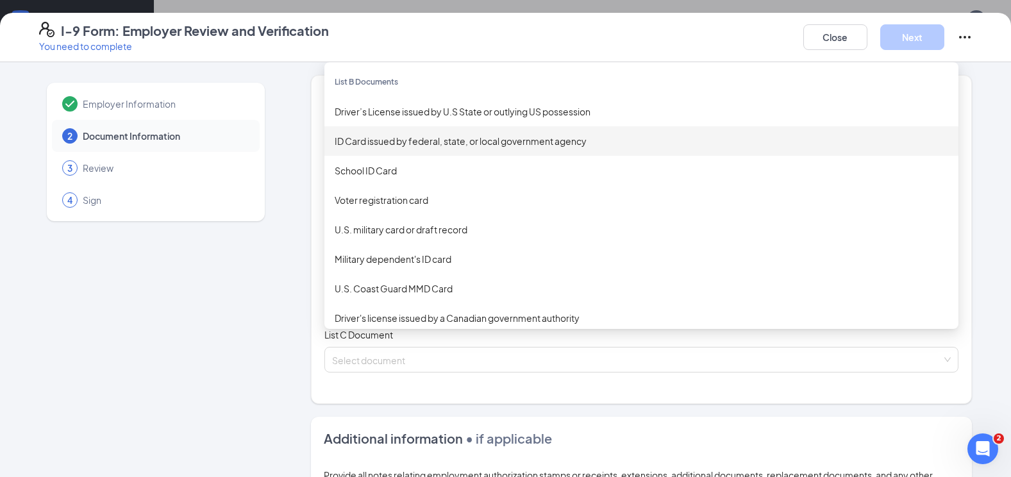
click at [427, 142] on div "ID Card issued by federal, state, or local government agency" at bounding box center [642, 141] width 614 height 14
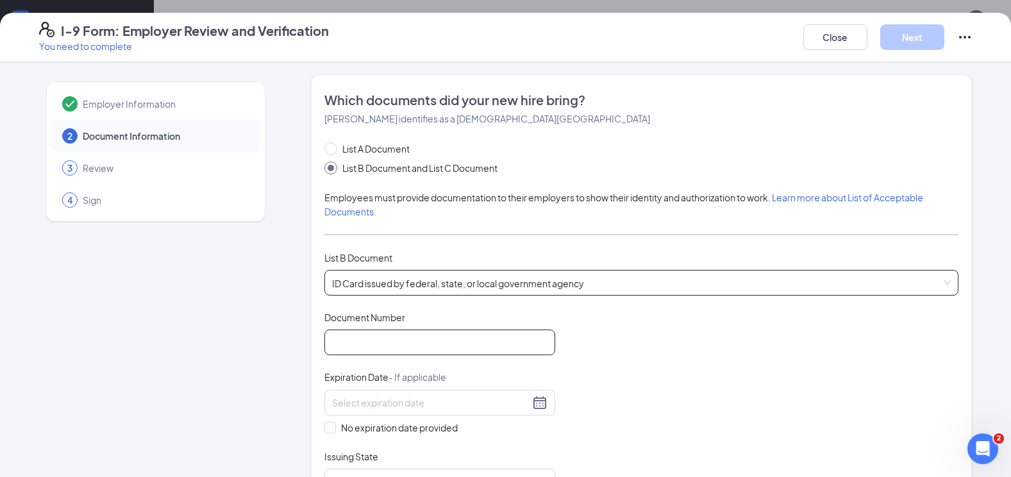
click at [379, 348] on input "Document Number" at bounding box center [439, 343] width 231 height 26
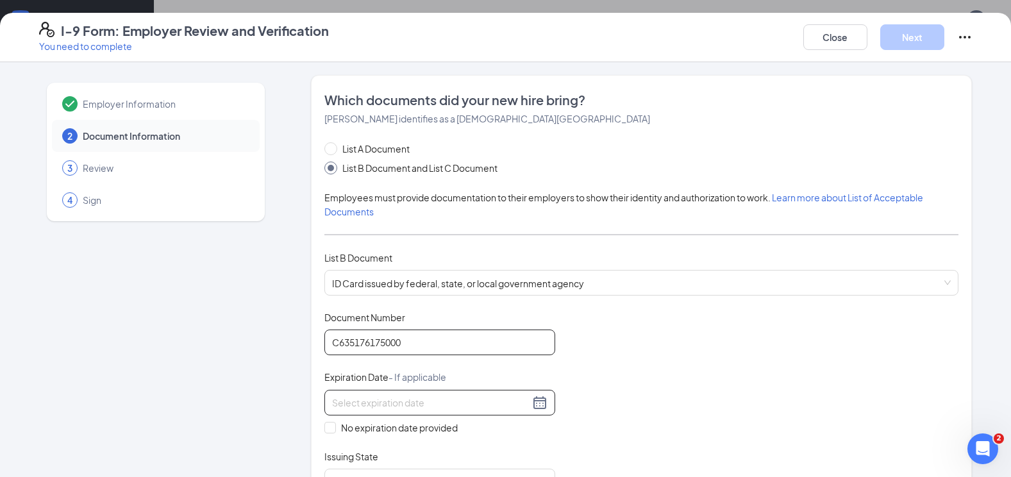
type input "C635176175000"
click at [376, 408] on input at bounding box center [430, 403] width 197 height 14
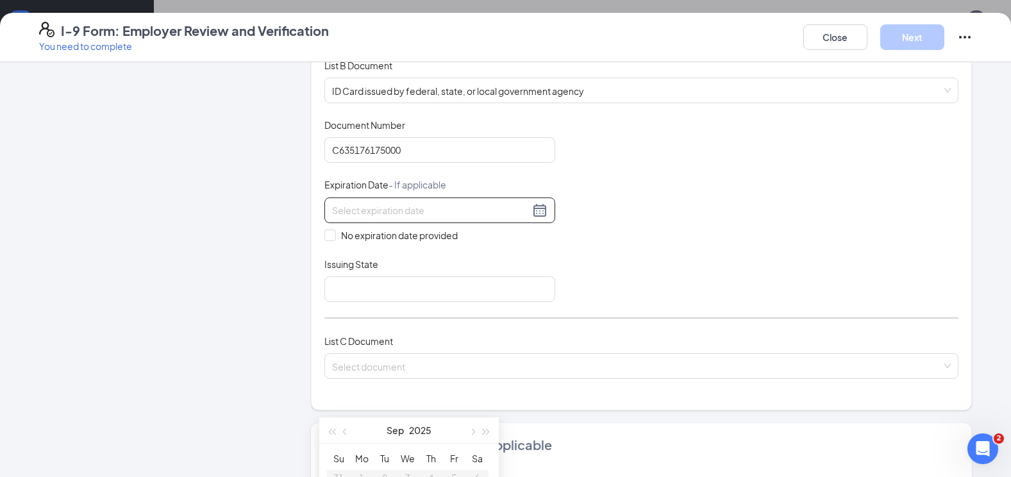
click at [534, 211] on div at bounding box center [439, 210] width 215 height 15
click at [405, 215] on input at bounding box center [430, 210] width 197 height 14
click at [540, 210] on div at bounding box center [439, 210] width 215 height 15
click at [538, 212] on div at bounding box center [439, 210] width 215 height 15
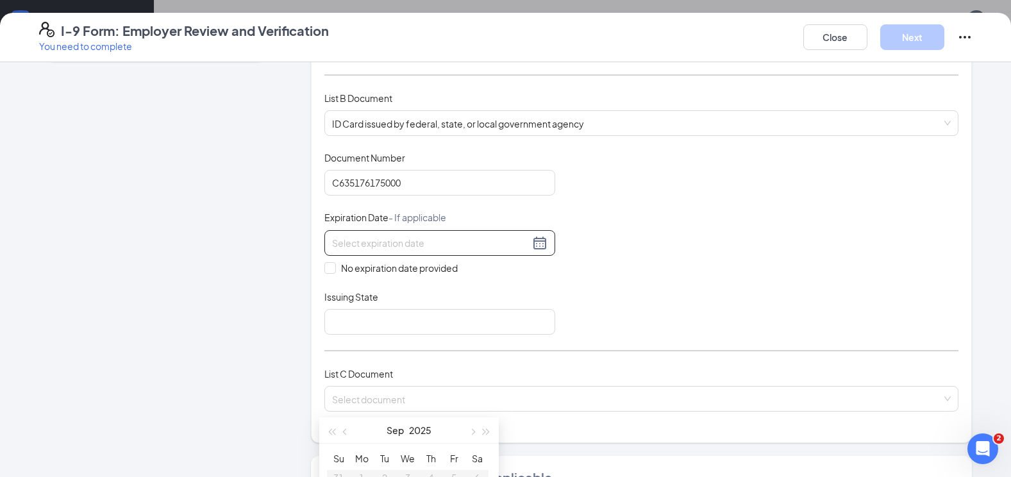
scroll to position [128, 0]
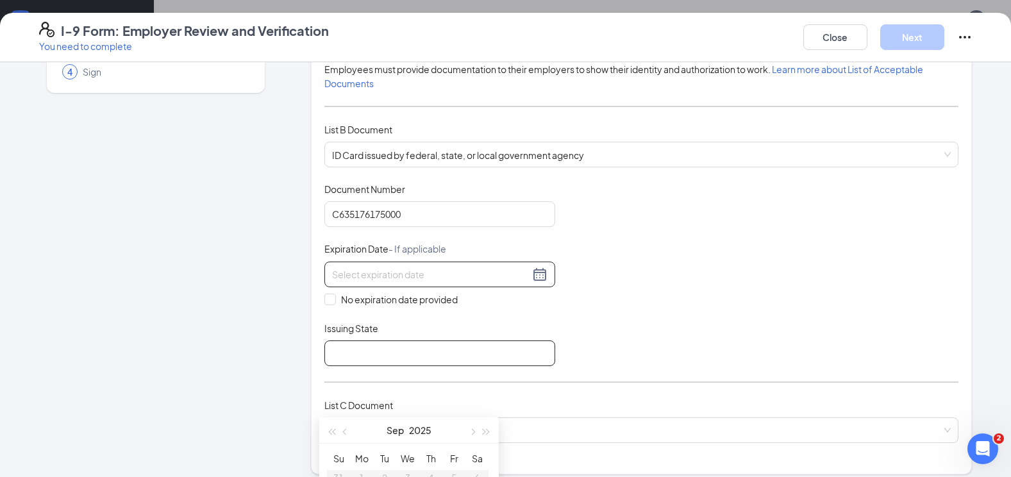
click at [349, 352] on input "Issuing State" at bounding box center [439, 353] width 231 height 26
click at [540, 273] on div at bounding box center [439, 274] width 215 height 15
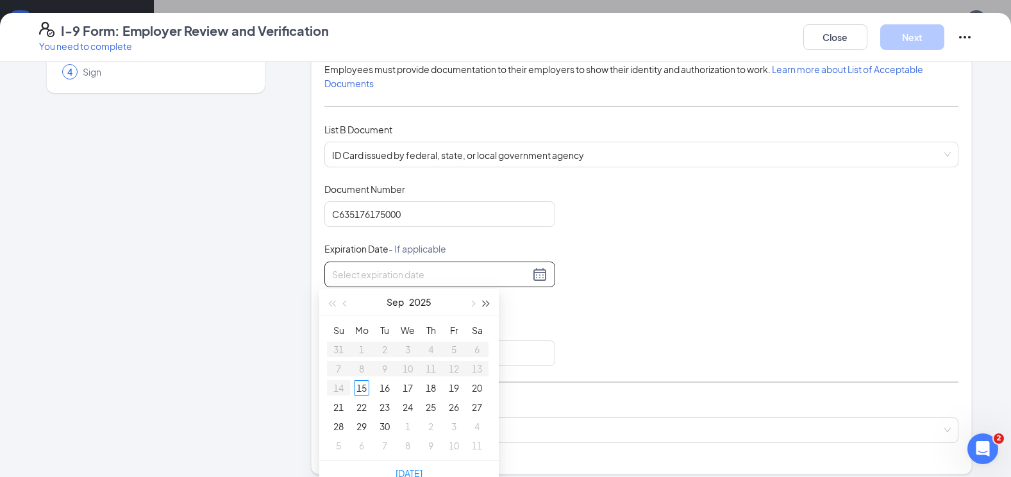
click at [483, 306] on button "button" at bounding box center [487, 302] width 14 height 26
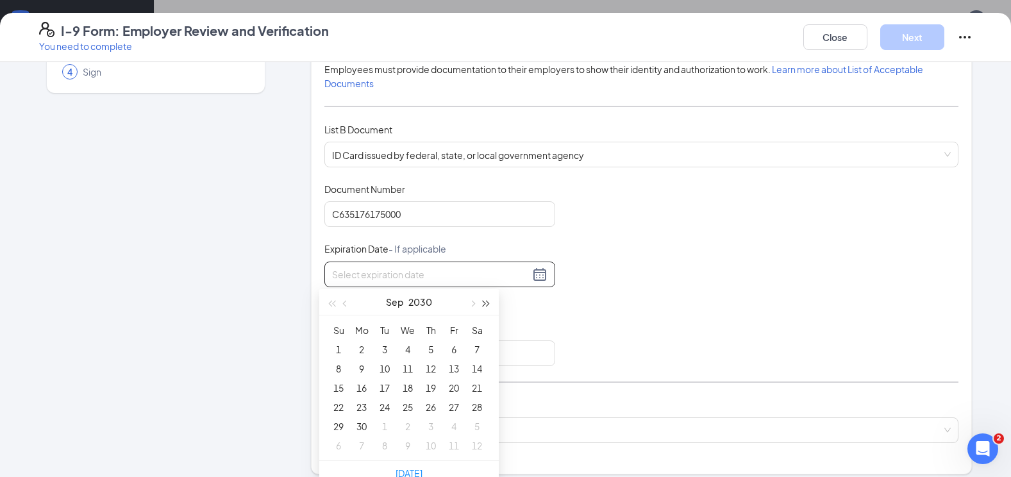
click at [483, 306] on button "button" at bounding box center [487, 302] width 14 height 26
click at [346, 307] on button "button" at bounding box center [346, 302] width 14 height 26
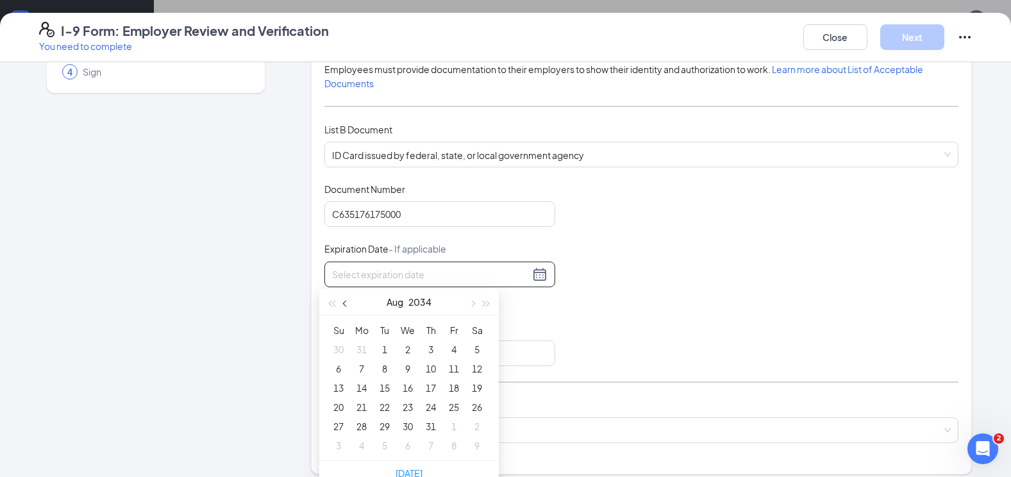
click at [346, 307] on button "button" at bounding box center [346, 302] width 14 height 26
type input "04/28/2034"
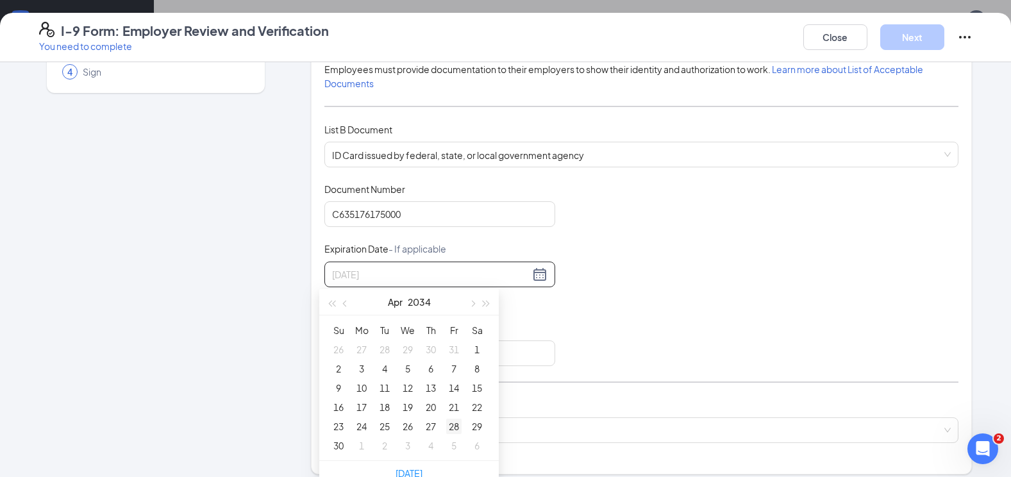
click at [457, 428] on div "28" at bounding box center [453, 426] width 15 height 15
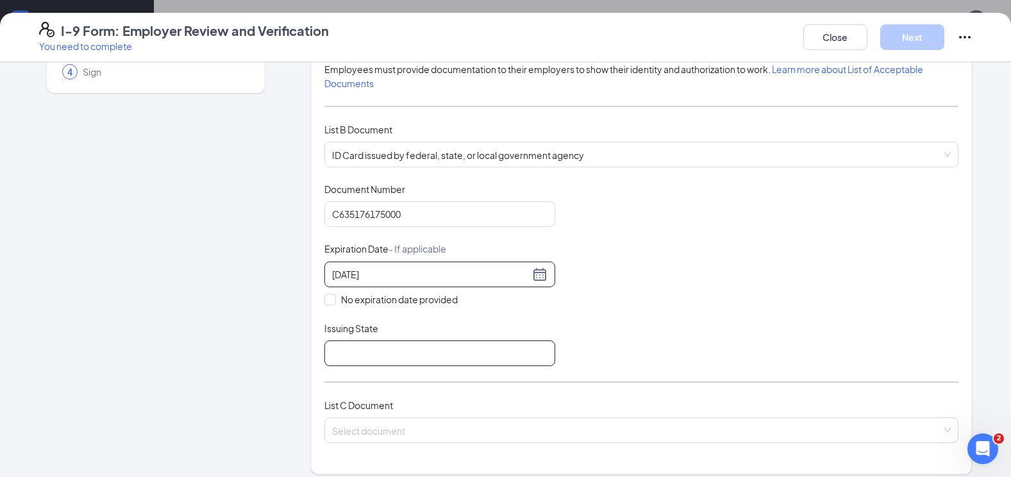
click at [394, 355] on input "Issuing State" at bounding box center [439, 353] width 231 height 26
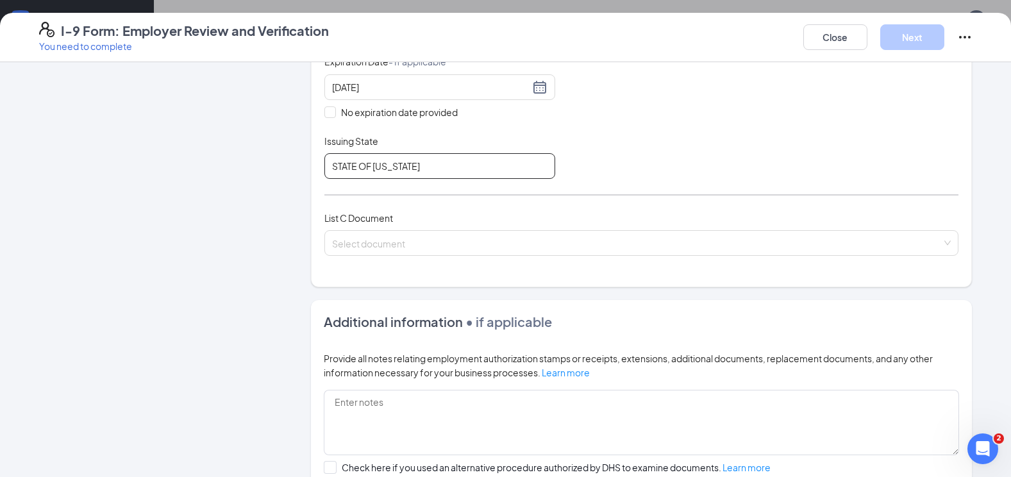
scroll to position [321, 0]
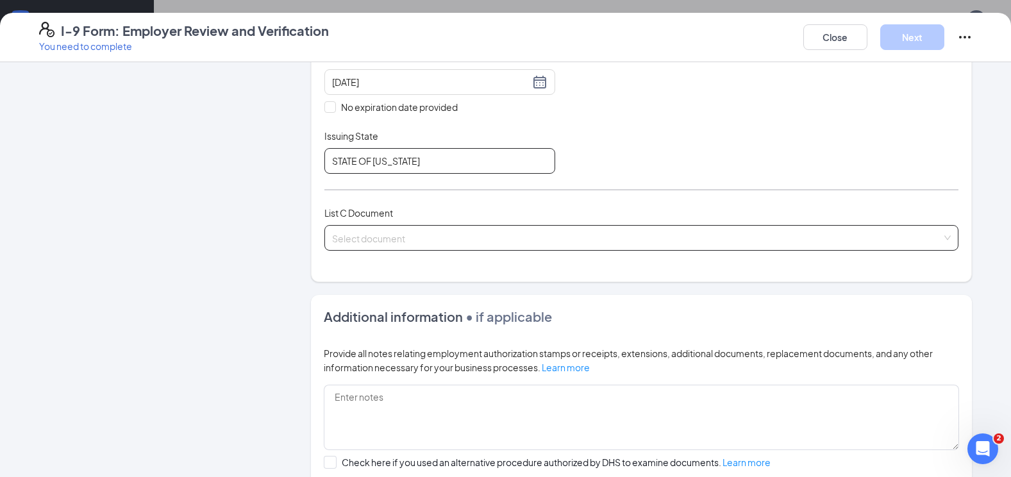
type input "STATE OF FLORIDA"
click at [357, 236] on div "Select document" at bounding box center [641, 238] width 634 height 26
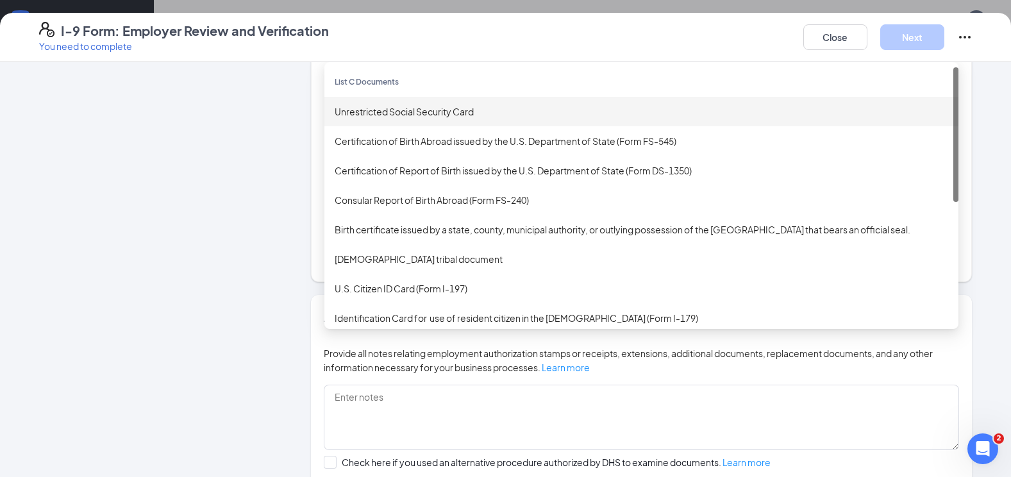
click at [373, 111] on div "Unrestricted Social Security Card" at bounding box center [642, 112] width 614 height 14
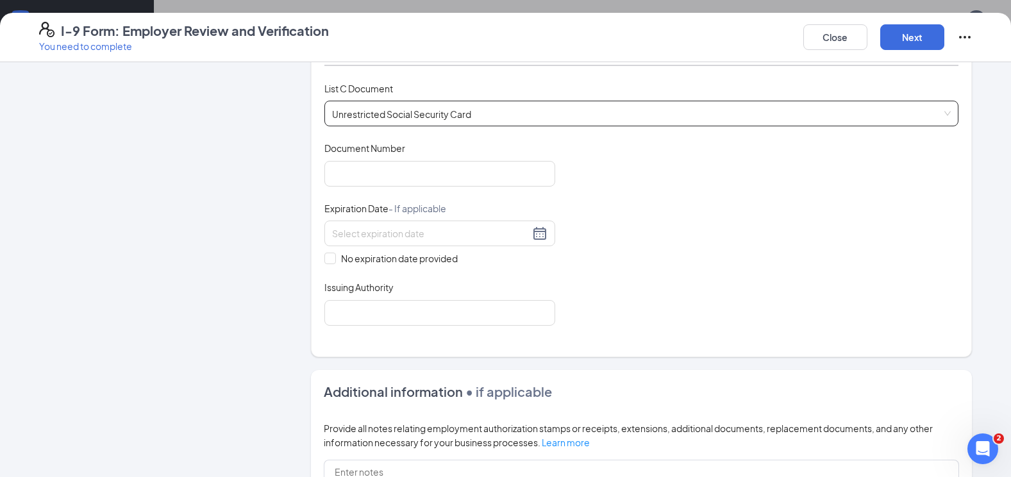
scroll to position [449, 0]
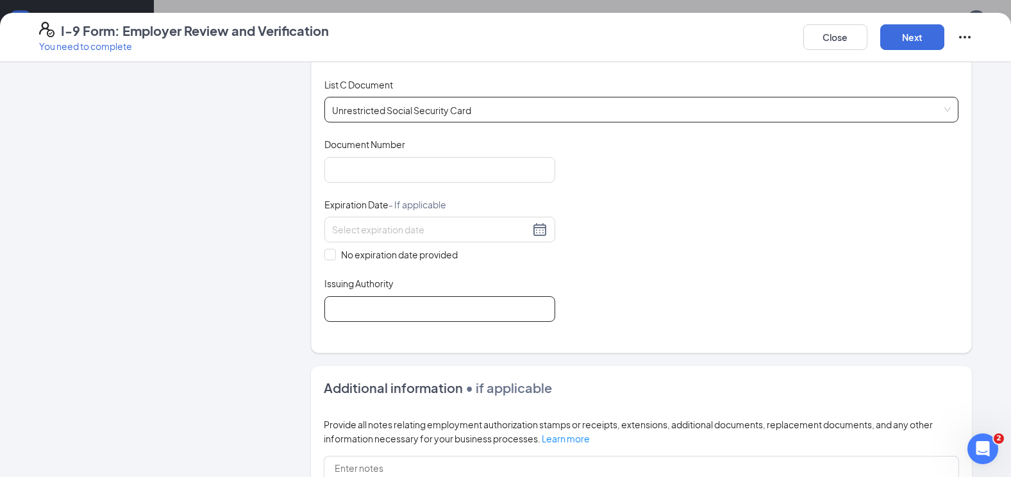
click at [360, 305] on input "Issuing Authority" at bounding box center [439, 309] width 231 height 26
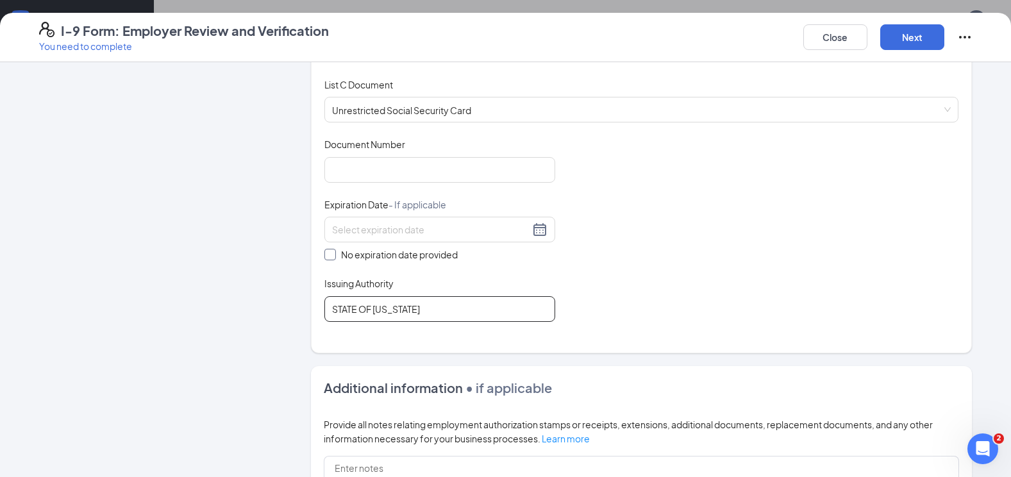
type input "STATE OF FLORIDA"
click at [324, 257] on input "No expiration date provided" at bounding box center [328, 253] width 9 height 9
checkbox input "true"
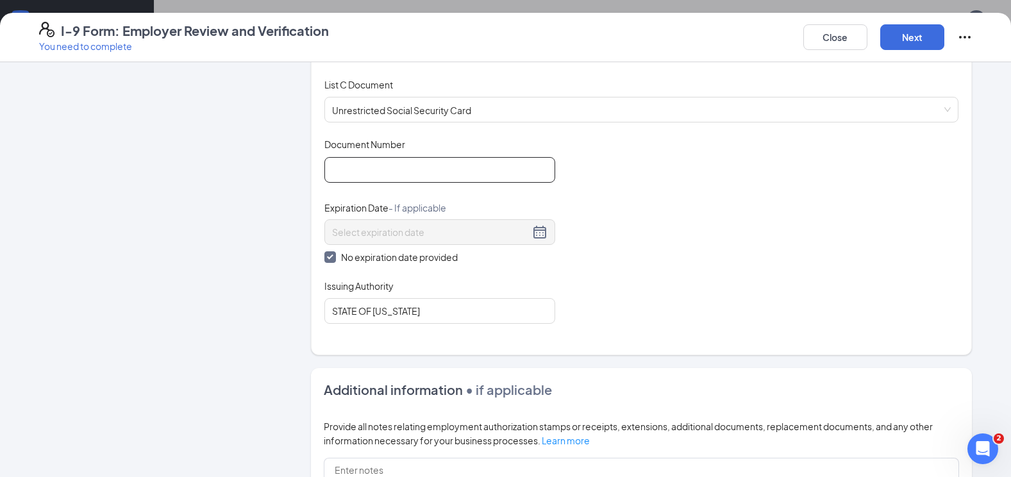
click at [362, 177] on input "Document Number" at bounding box center [439, 170] width 231 height 26
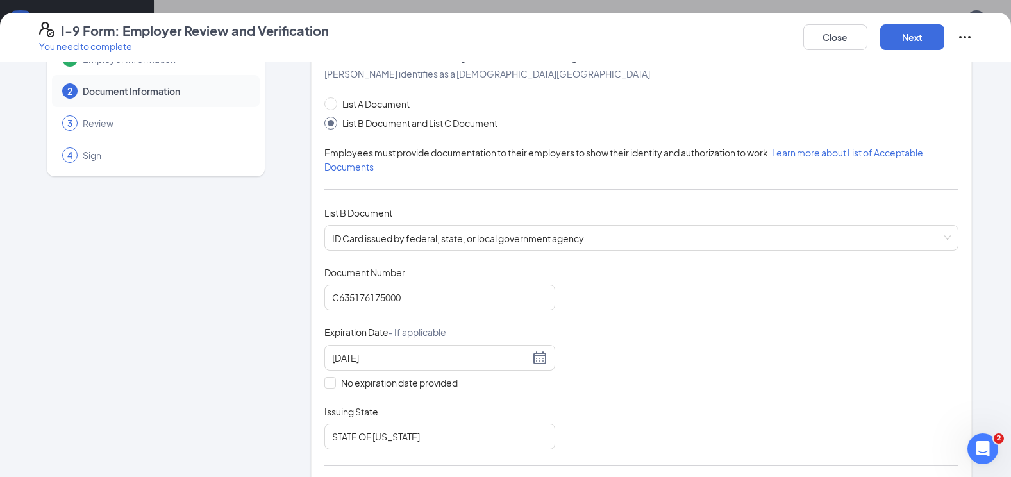
scroll to position [0, 0]
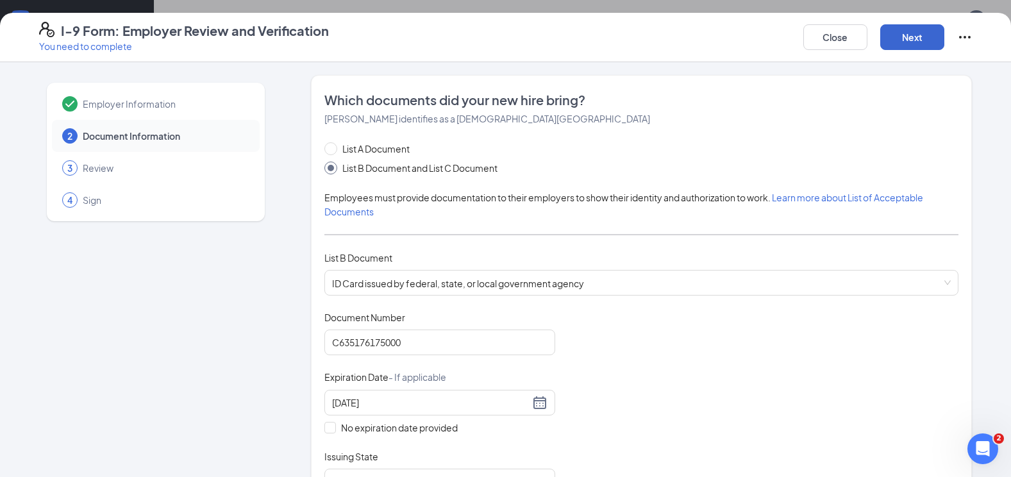
type input "065925147"
click at [916, 40] on button "Next" at bounding box center [912, 37] width 64 height 26
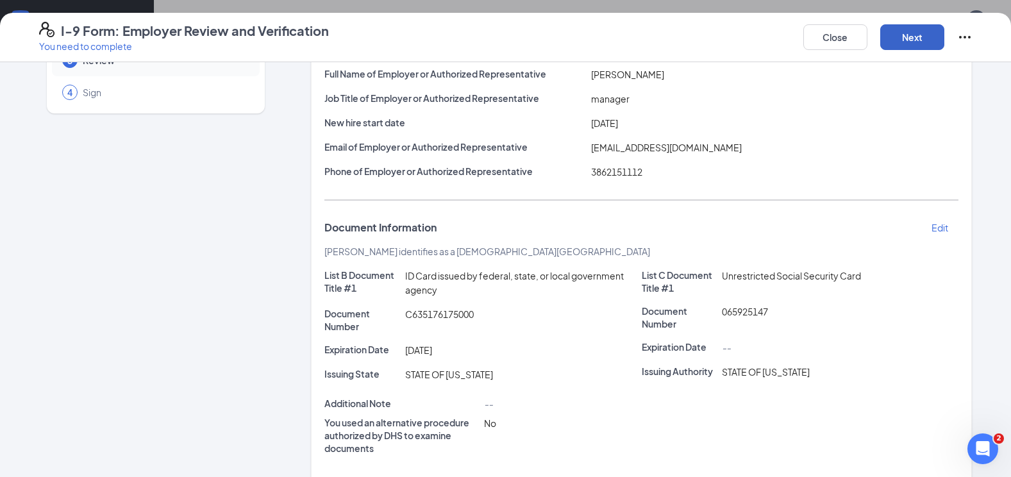
scroll to position [128, 0]
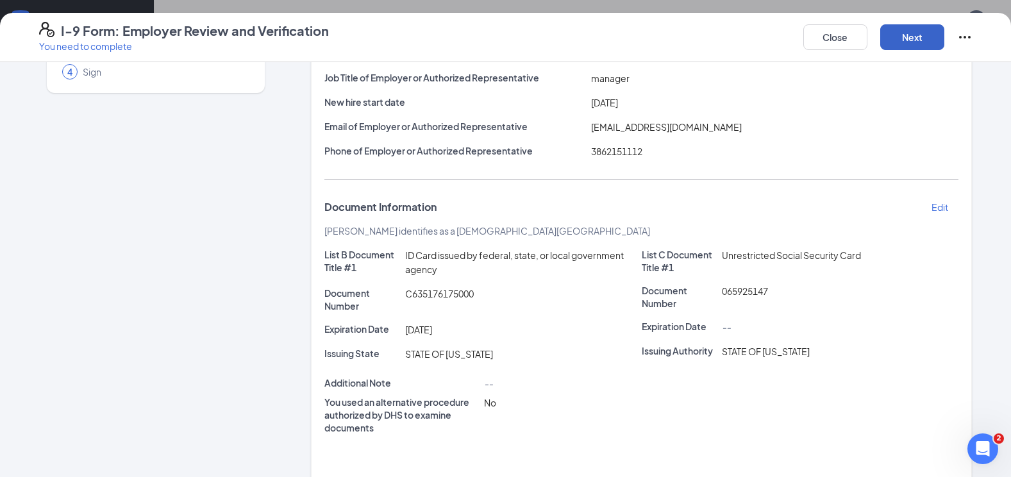
click at [923, 39] on button "Next" at bounding box center [912, 37] width 64 height 26
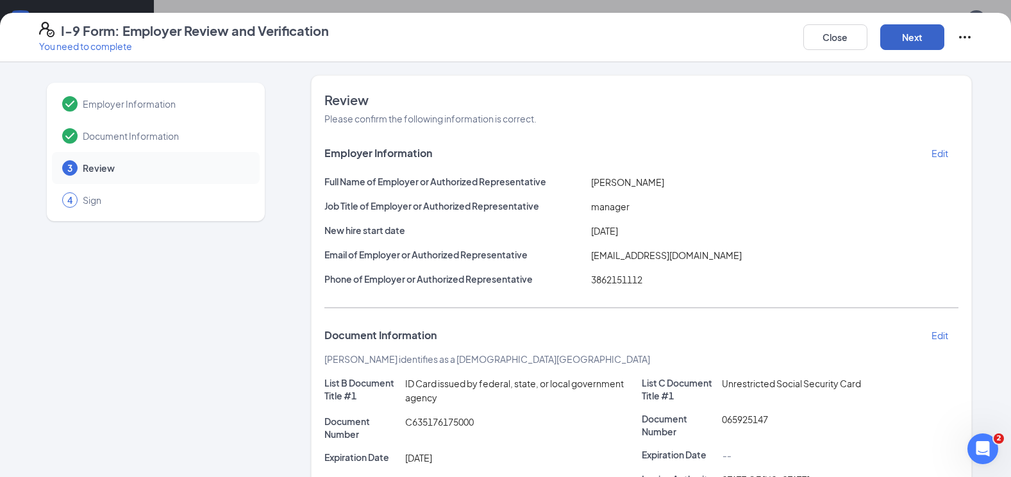
click at [908, 41] on button "Next" at bounding box center [912, 37] width 64 height 26
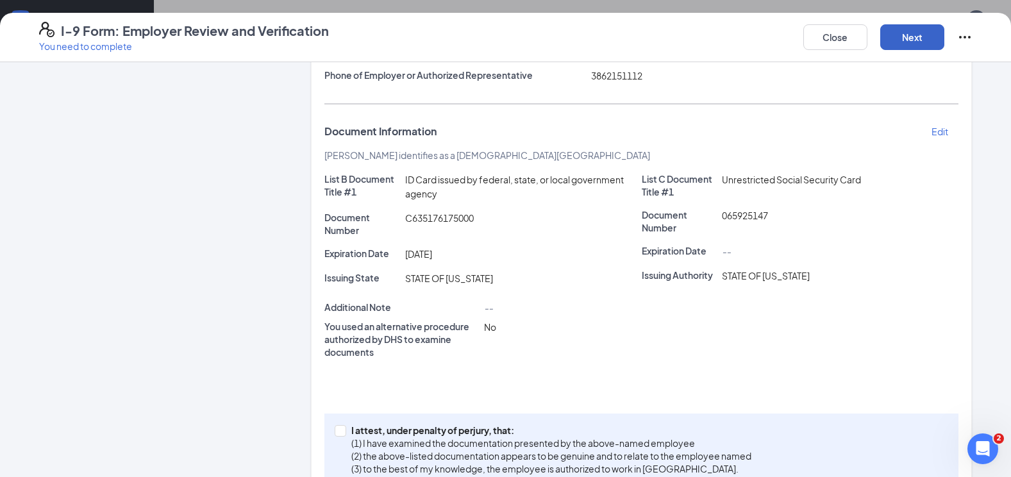
scroll to position [256, 0]
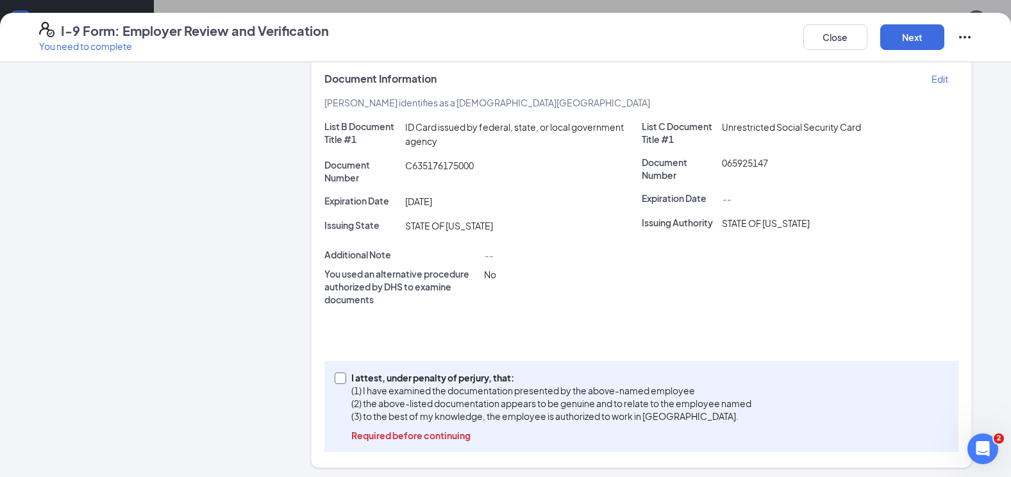
click at [337, 381] on input "I attest, under penalty of perjury, that: (1) I have examined the documentation…" at bounding box center [339, 376] width 9 height 9
checkbox input "true"
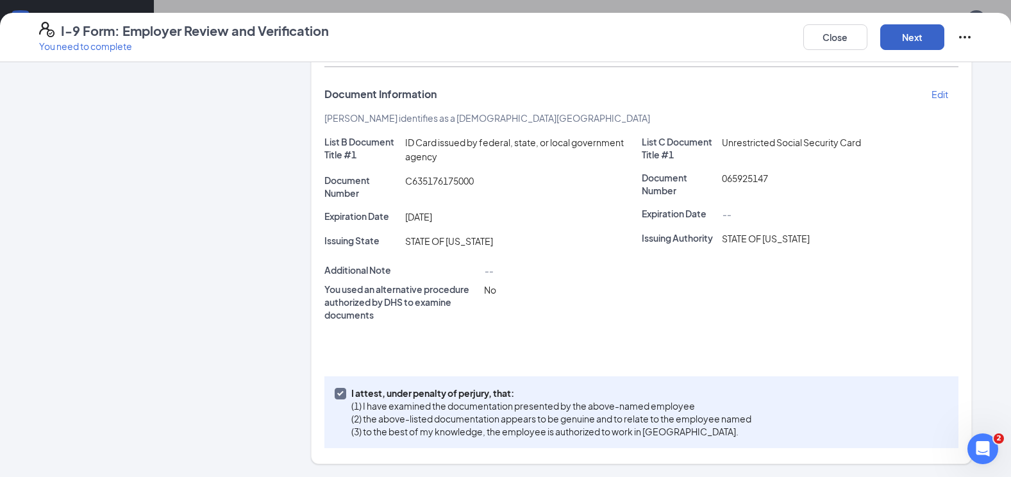
click at [903, 38] on button "Next" at bounding box center [912, 37] width 64 height 26
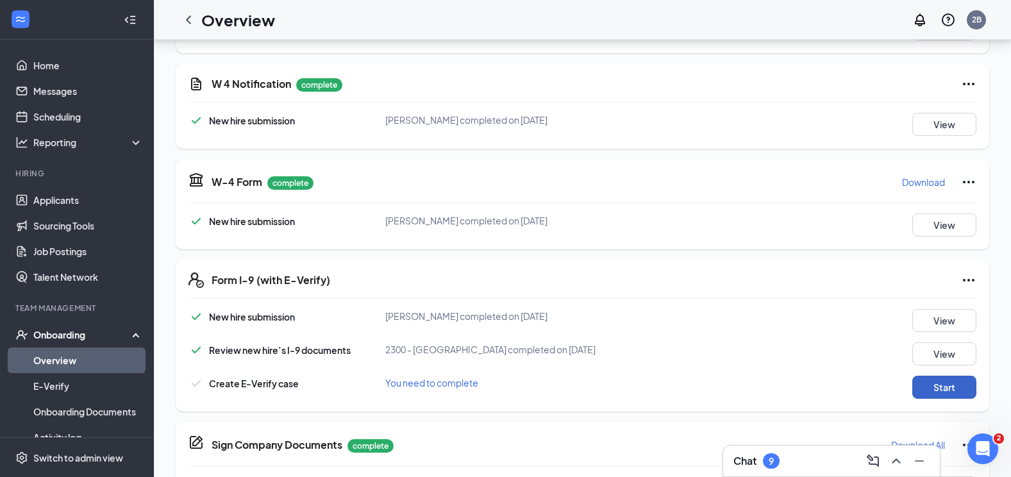
click at [942, 381] on button "Start" at bounding box center [944, 387] width 64 height 23
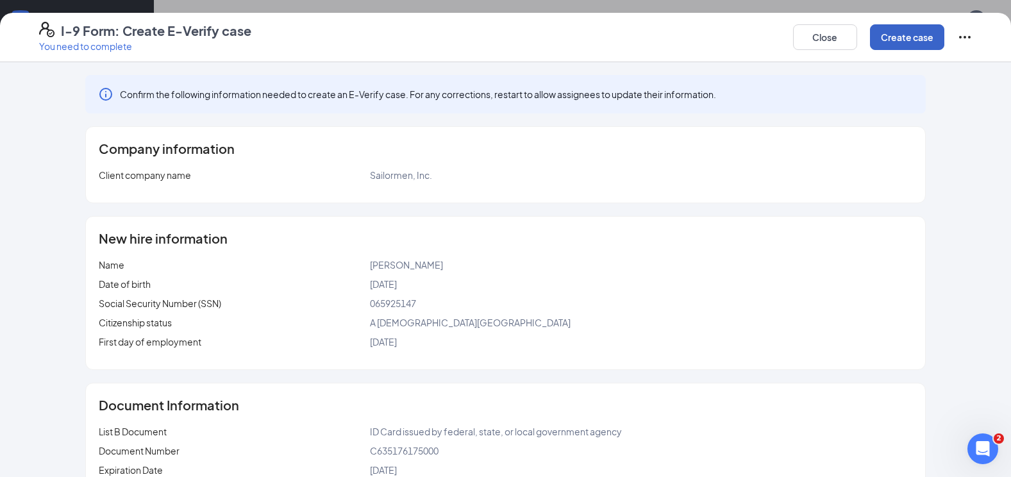
click at [920, 38] on button "Create case" at bounding box center [907, 37] width 74 height 26
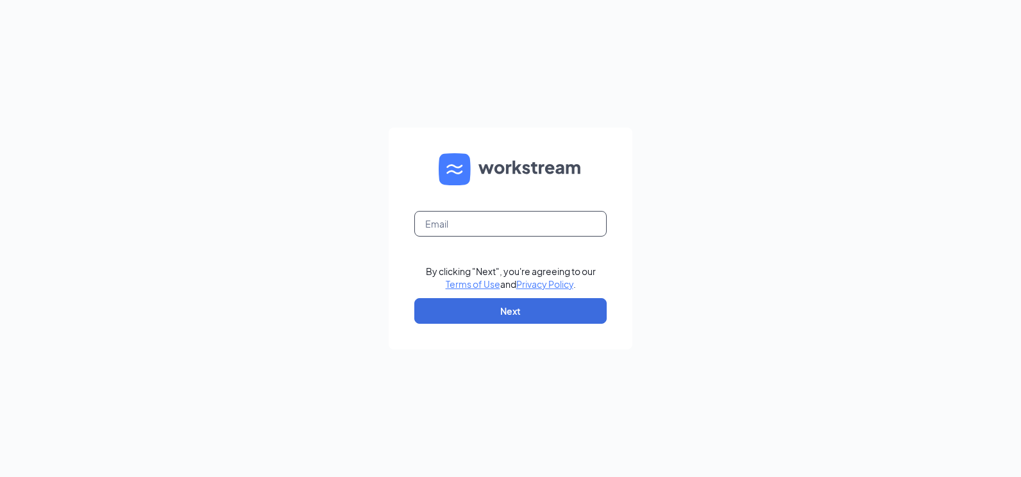
click at [480, 230] on input "text" at bounding box center [510, 224] width 192 height 26
type input "[EMAIL_ADDRESS][DOMAIN_NAME]"
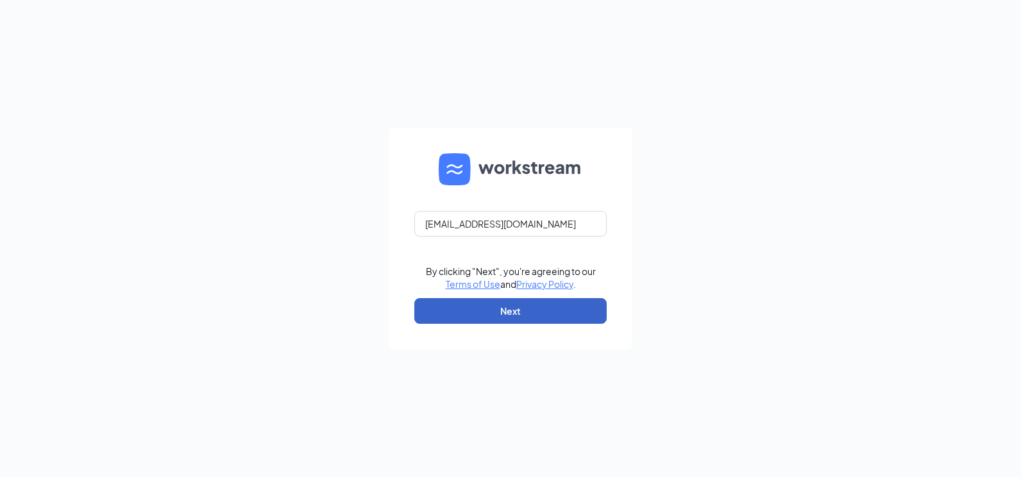
scroll to position [0, 0]
click at [526, 312] on button "Next" at bounding box center [510, 311] width 192 height 26
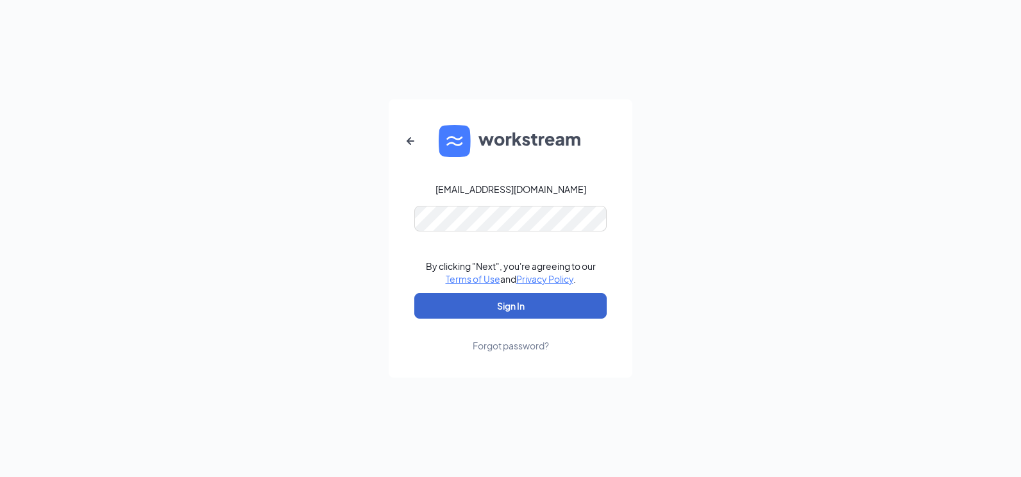
click at [509, 310] on button "Sign In" at bounding box center [510, 306] width 192 height 26
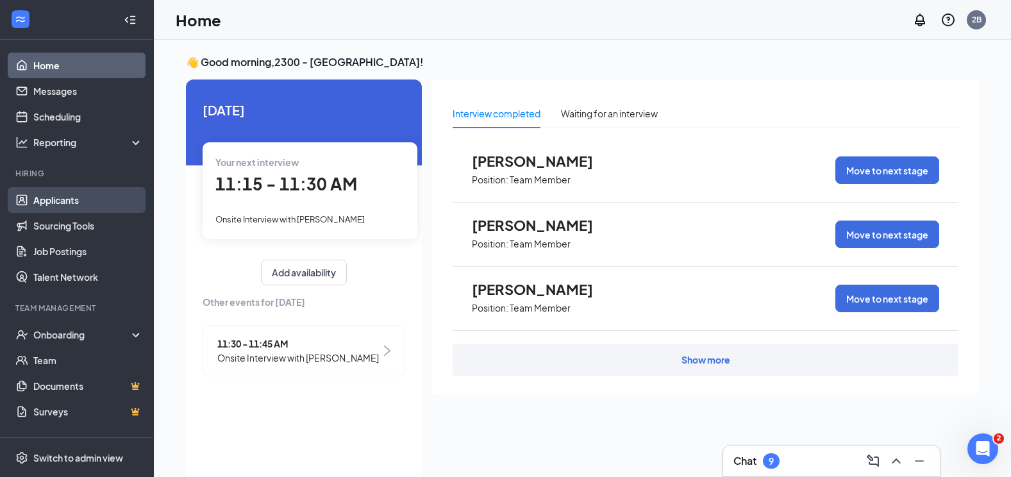
click at [52, 199] on link "Applicants" at bounding box center [88, 200] width 110 height 26
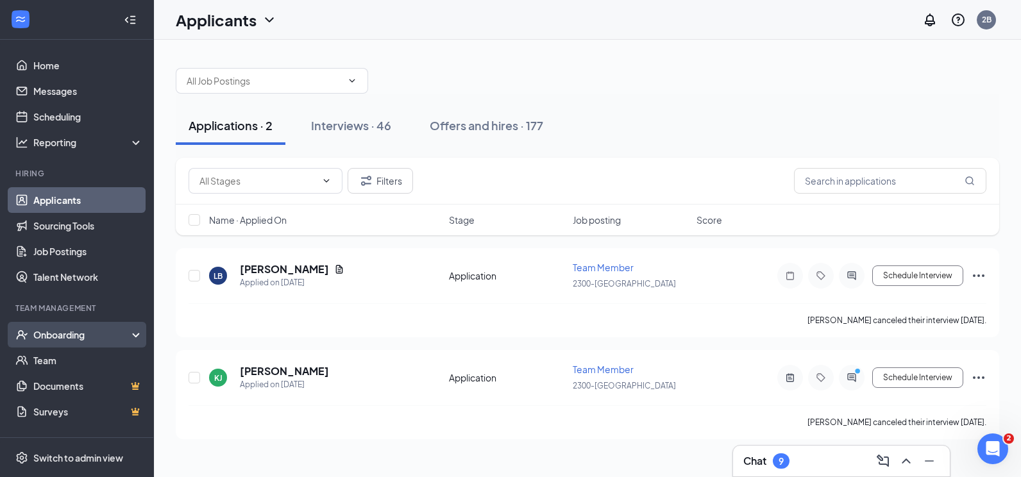
click at [61, 330] on div "Onboarding" at bounding box center [82, 334] width 99 height 13
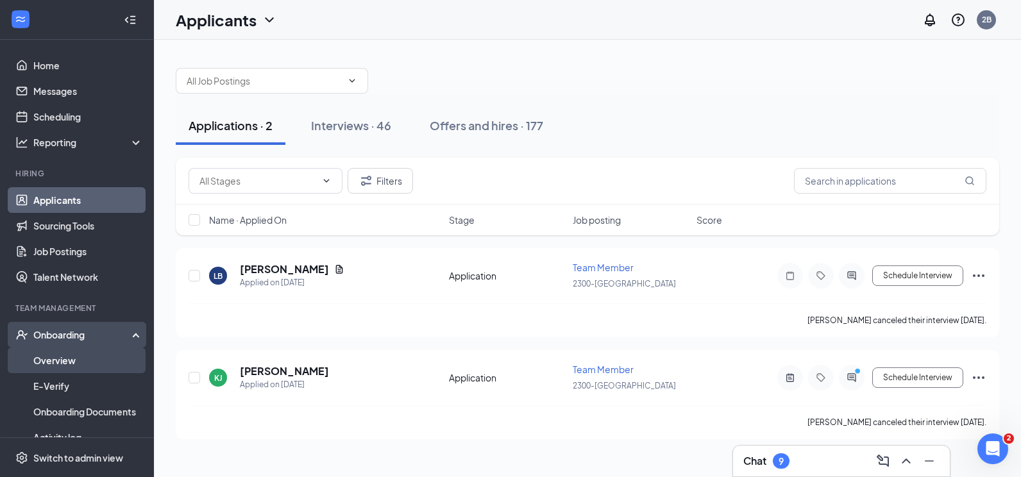
click at [66, 363] on link "Overview" at bounding box center [88, 360] width 110 height 26
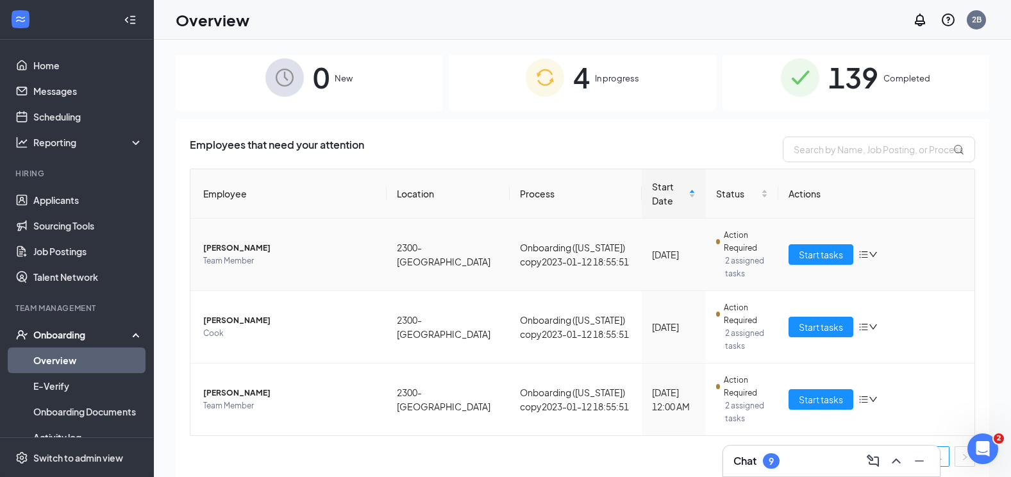
scroll to position [15, 0]
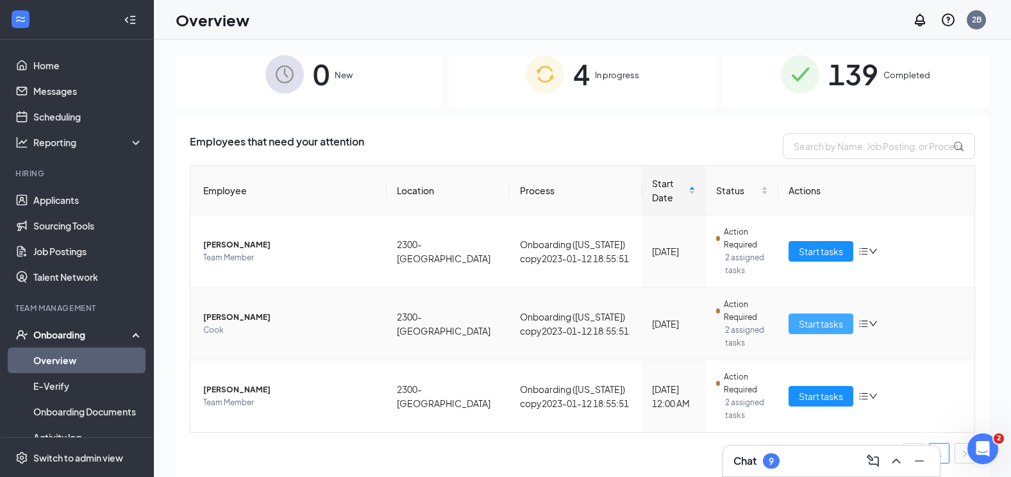
click at [816, 325] on span "Start tasks" at bounding box center [821, 324] width 44 height 14
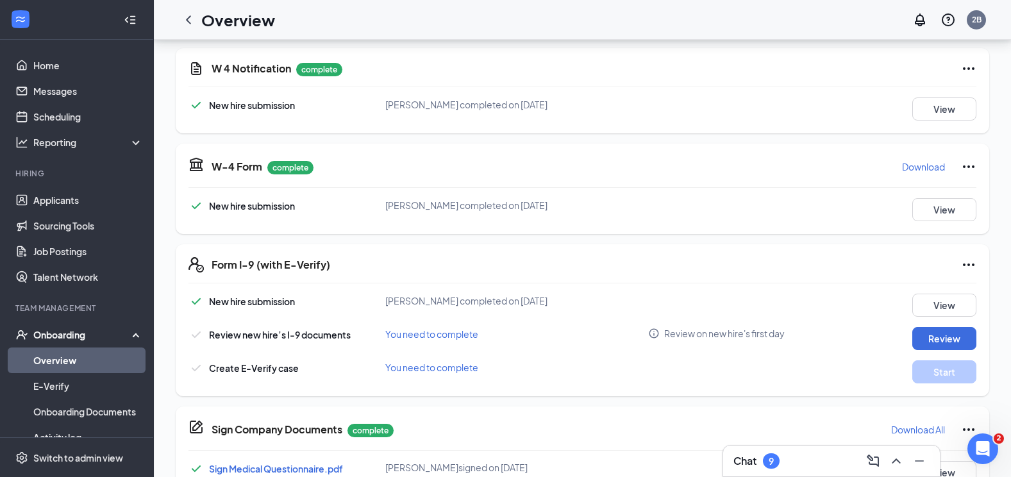
scroll to position [271, 0]
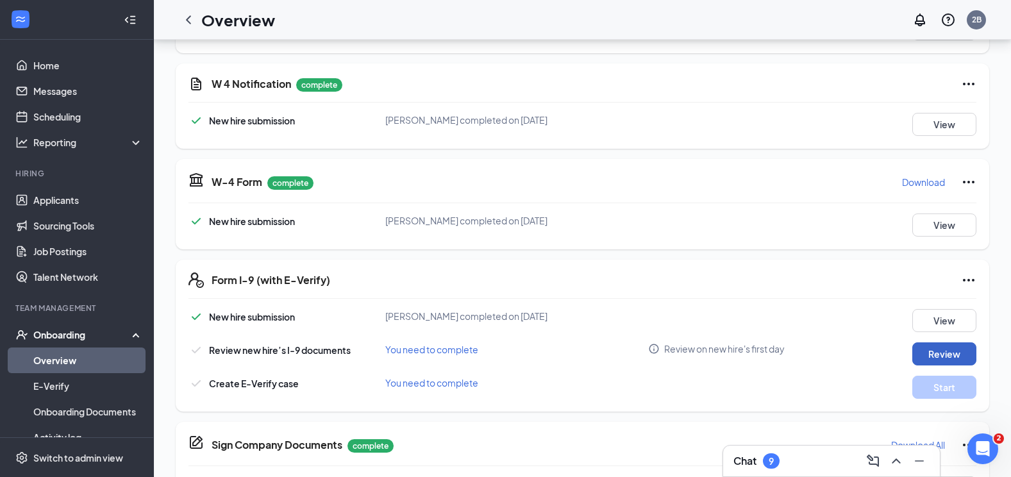
click at [924, 356] on button "Review" at bounding box center [944, 353] width 64 height 23
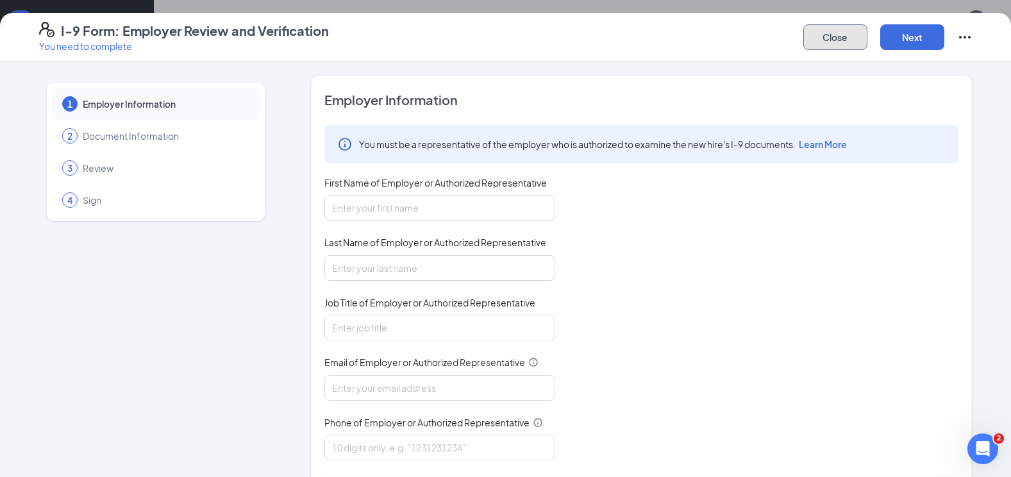
click at [822, 33] on button "Close" at bounding box center [835, 37] width 64 height 26
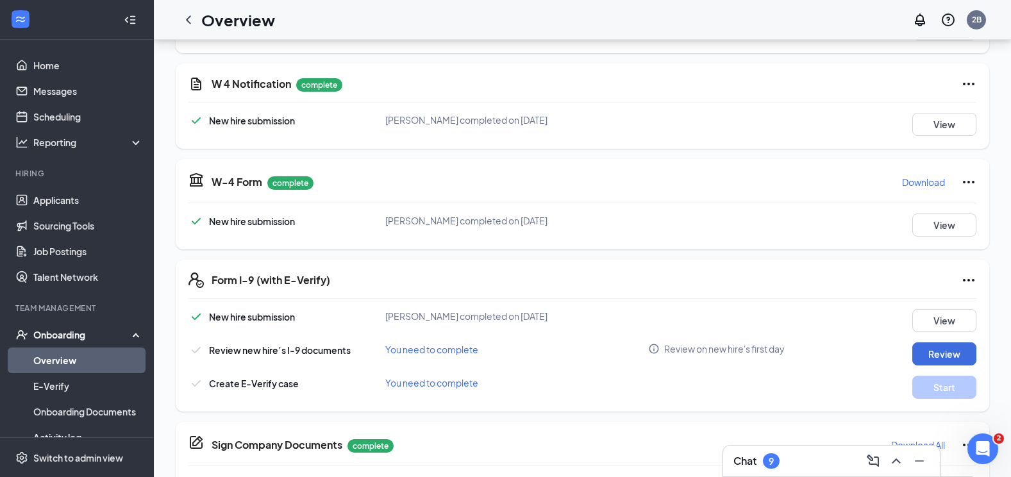
click at [72, 364] on link "Overview" at bounding box center [88, 360] width 110 height 26
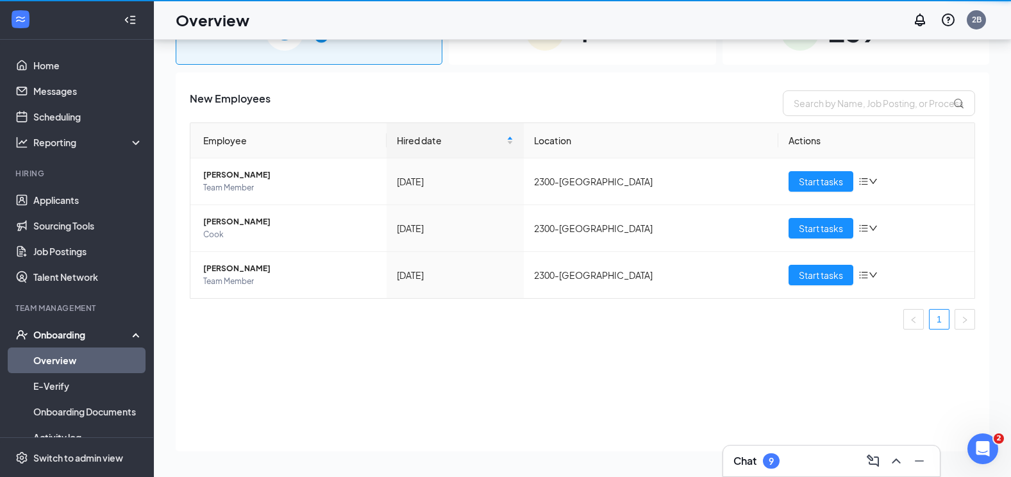
scroll to position [58, 0]
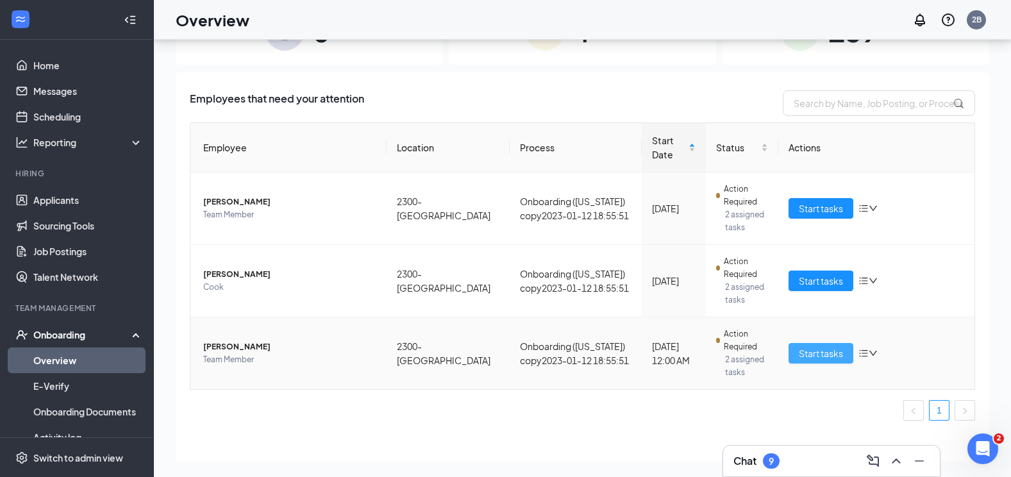
click at [812, 353] on span "Start tasks" at bounding box center [821, 353] width 44 height 14
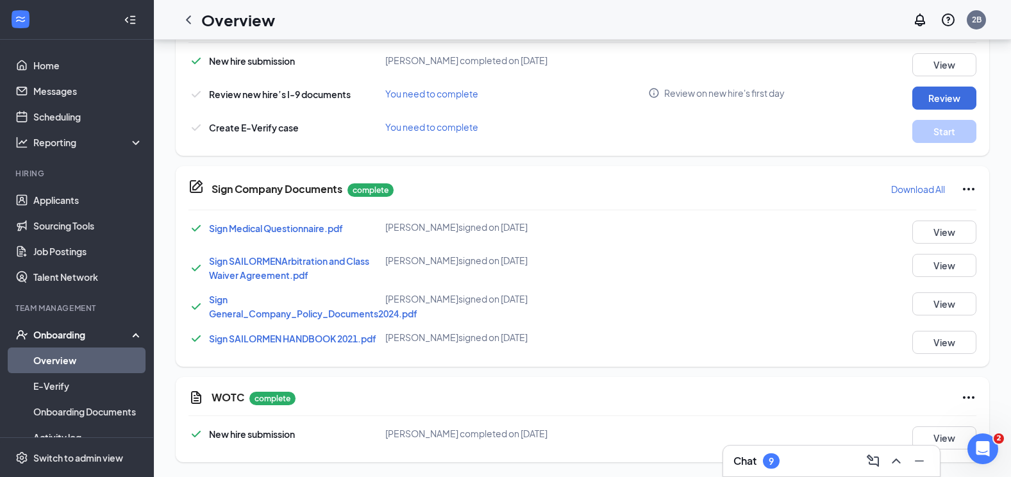
scroll to position [528, 0]
